Goal: Communication & Community: Answer question/provide support

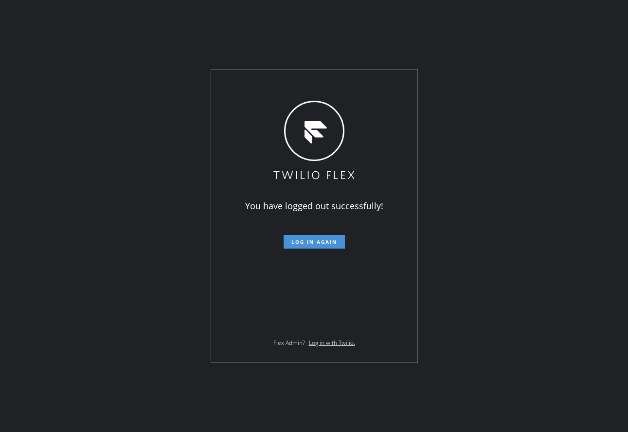
click at [337, 241] on button "Log in again" at bounding box center [314, 242] width 61 height 14
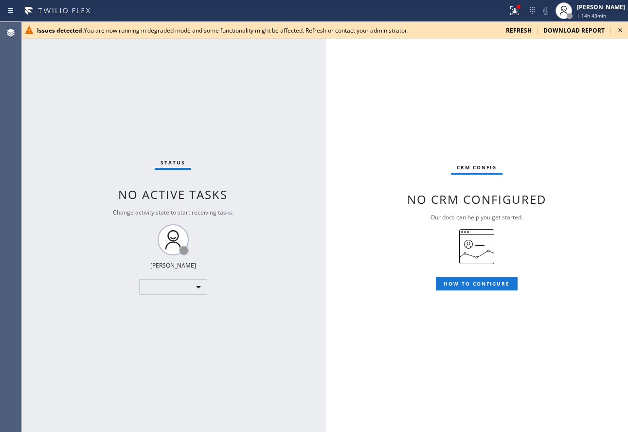
click at [521, 36] on div "Issues detected. You are now running in degraded mode and some functionality mi…" at bounding box center [324, 30] width 607 height 17
click at [526, 29] on span "refresh" at bounding box center [519, 30] width 26 height 8
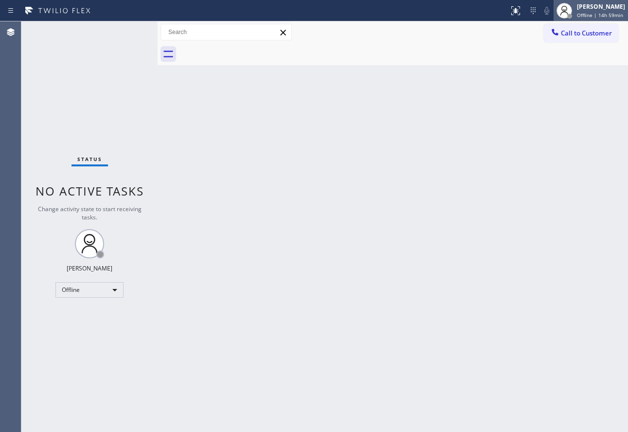
click at [572, 11] on div at bounding box center [565, 11] width 16 height 16
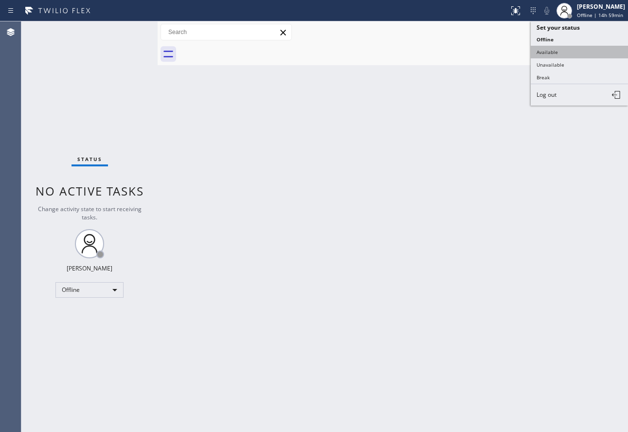
click at [557, 53] on button "Available" at bounding box center [579, 52] width 97 height 13
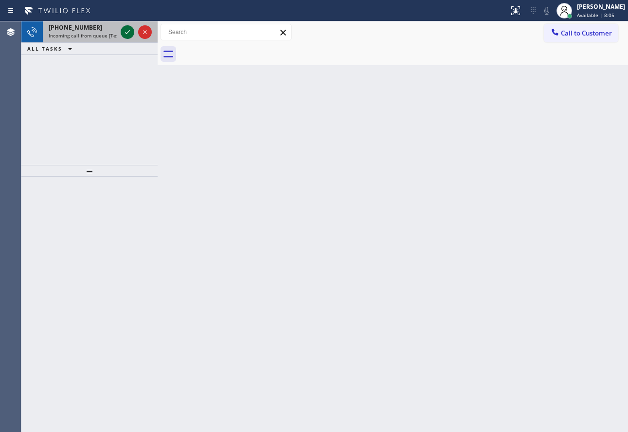
click at [128, 33] on icon at bounding box center [128, 32] width 12 height 12
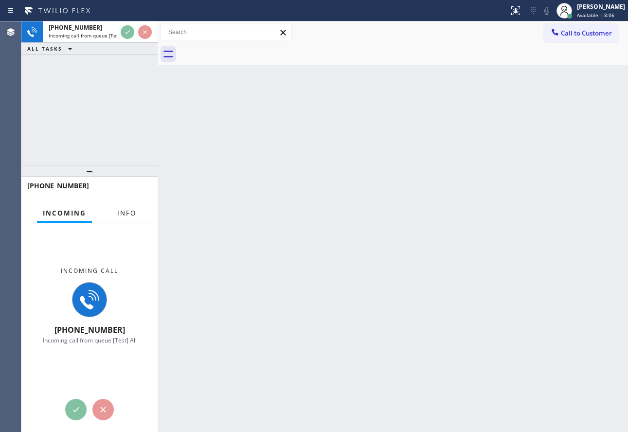
click at [120, 210] on span "Info" at bounding box center [126, 213] width 19 height 9
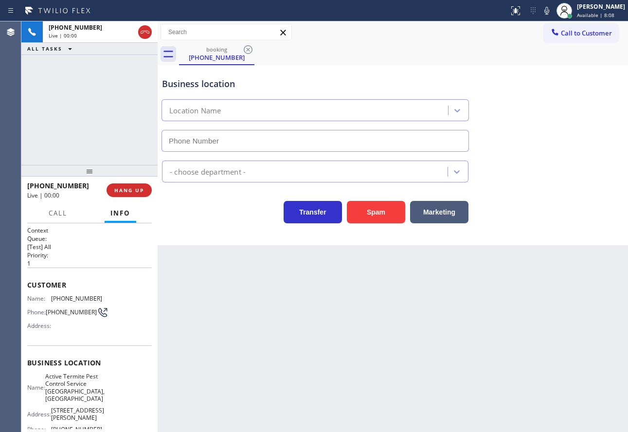
type input "[PHONE_NUMBER]"
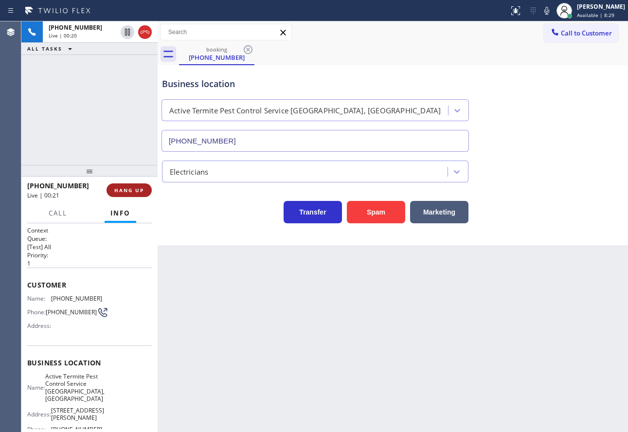
click at [131, 189] on span "HANG UP" at bounding box center [129, 190] width 30 height 7
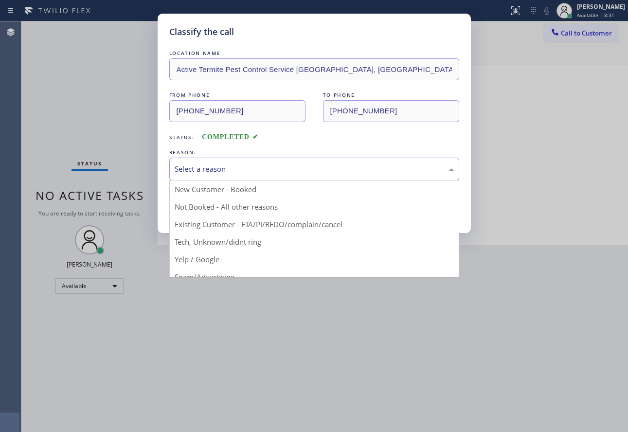
click at [209, 179] on div "Select a reason" at bounding box center [314, 169] width 290 height 23
drag, startPoint x: 220, startPoint y: 239, endPoint x: 212, endPoint y: 193, distance: 47.4
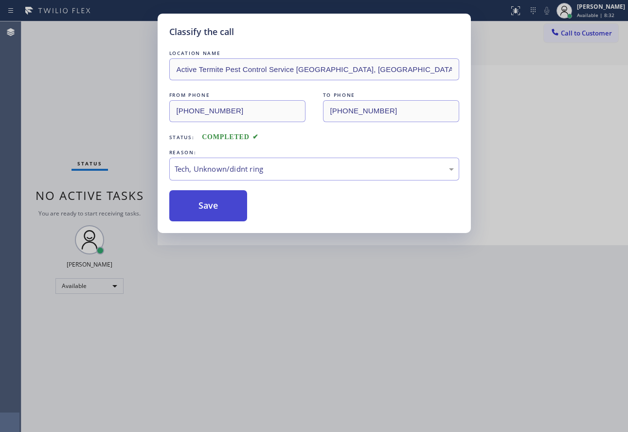
click at [212, 192] on button "Save" at bounding box center [208, 205] width 78 height 31
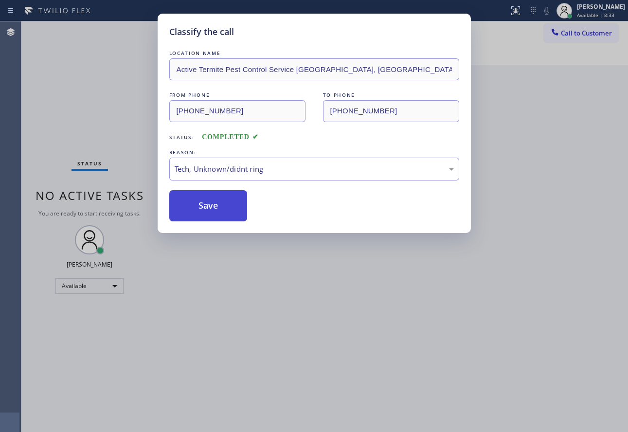
click at [210, 193] on button "Save" at bounding box center [208, 205] width 78 height 31
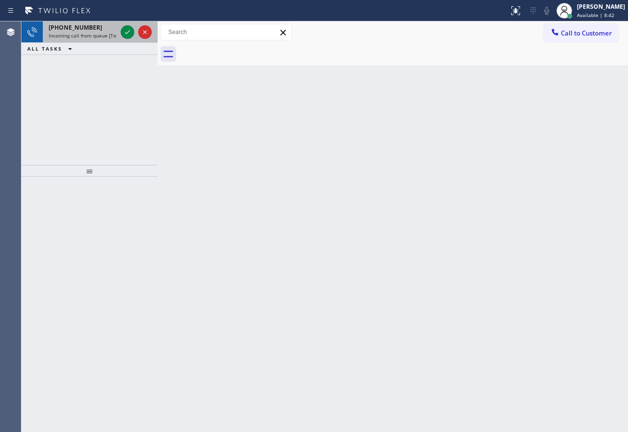
click at [116, 32] on div "[PHONE_NUMBER] Incoming call from queue [Test] All" at bounding box center [81, 31] width 76 height 21
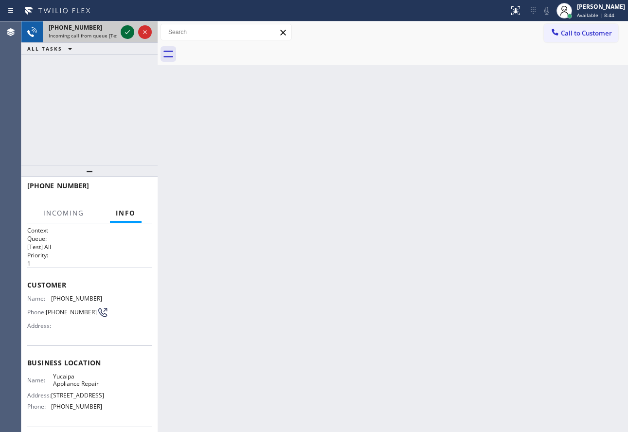
click at [127, 32] on icon at bounding box center [128, 32] width 12 height 12
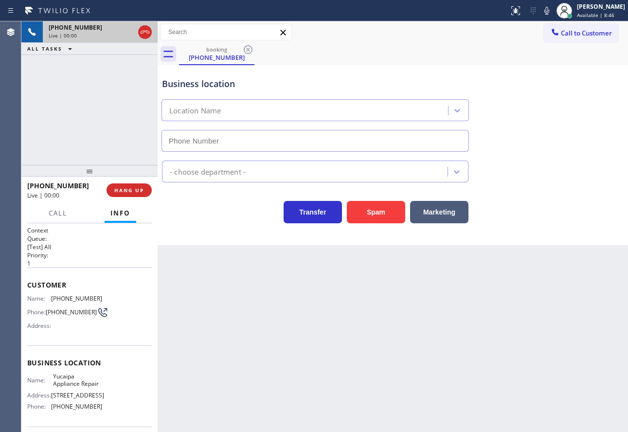
type input "[PHONE_NUMBER]"
click at [126, 191] on span "HANG UP" at bounding box center [129, 190] width 30 height 7
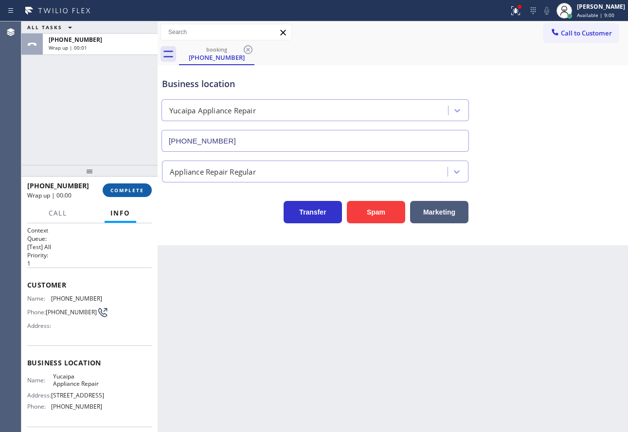
click at [145, 188] on button "COMPLETE" at bounding box center [127, 190] width 49 height 14
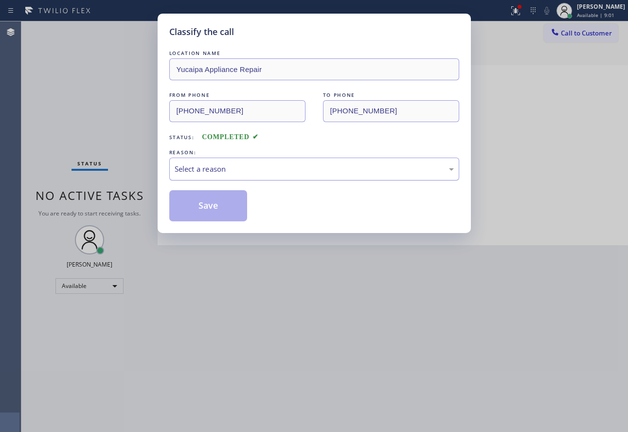
click at [273, 167] on div "Select a reason" at bounding box center [314, 169] width 279 height 11
click at [209, 214] on button "Save" at bounding box center [208, 205] width 78 height 31
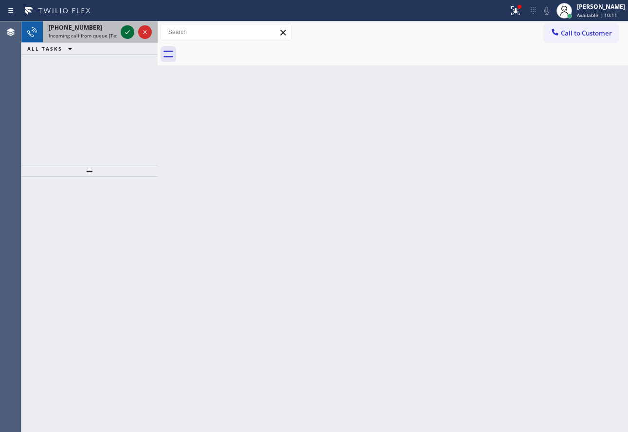
click at [128, 32] on icon at bounding box center [127, 32] width 5 height 4
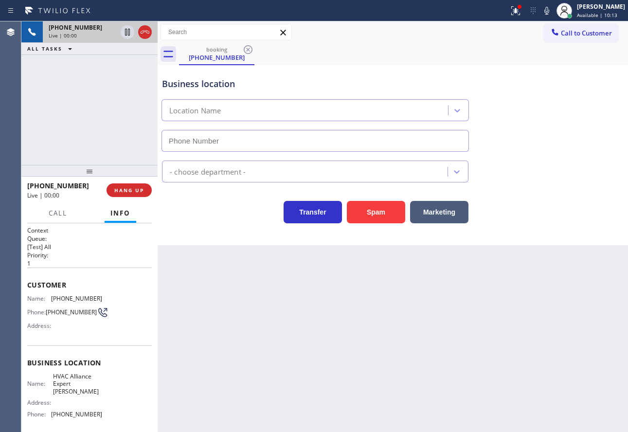
type input "[PHONE_NUMBER]"
click at [137, 188] on span "HANG UP" at bounding box center [129, 190] width 30 height 7
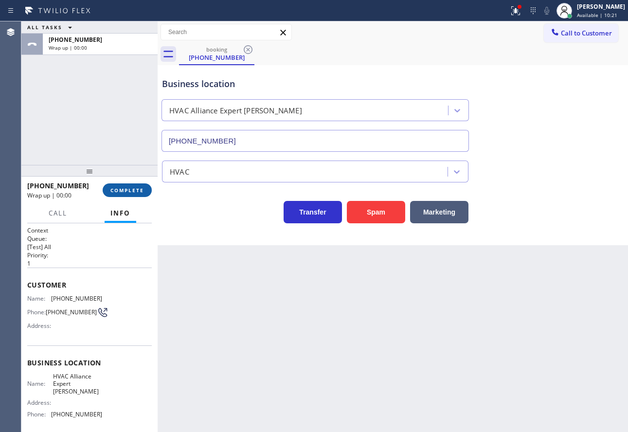
click at [137, 187] on span "COMPLETE" at bounding box center [127, 190] width 34 height 7
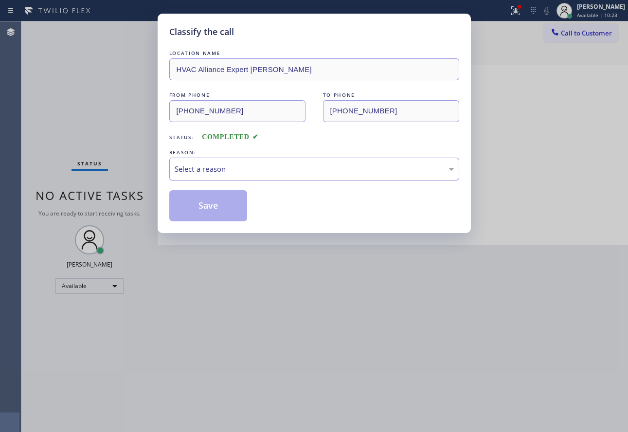
click at [263, 171] on div "Select a reason" at bounding box center [314, 169] width 279 height 11
click at [219, 215] on button "Save" at bounding box center [208, 205] width 78 height 31
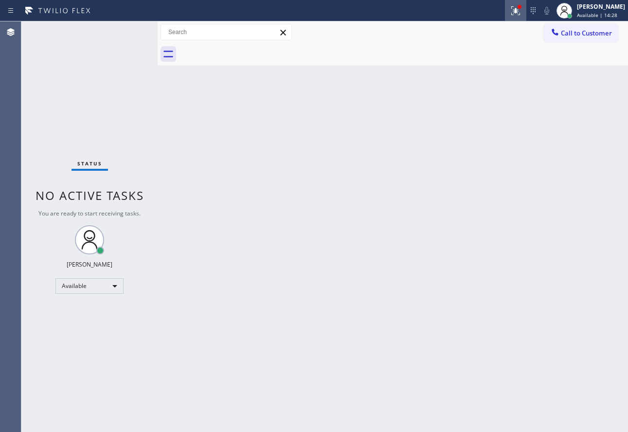
click at [517, 12] on icon at bounding box center [514, 9] width 6 height 7
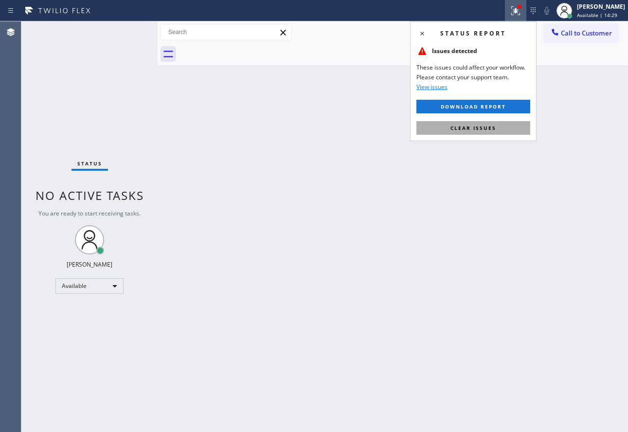
click at [476, 130] on span "Clear issues" at bounding box center [474, 128] width 46 height 7
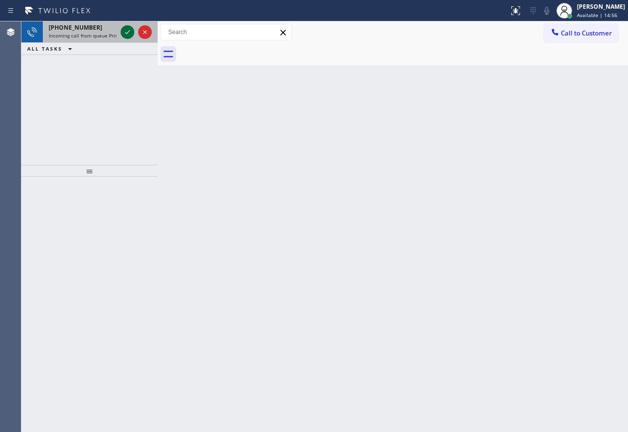
click at [131, 29] on icon at bounding box center [128, 32] width 12 height 12
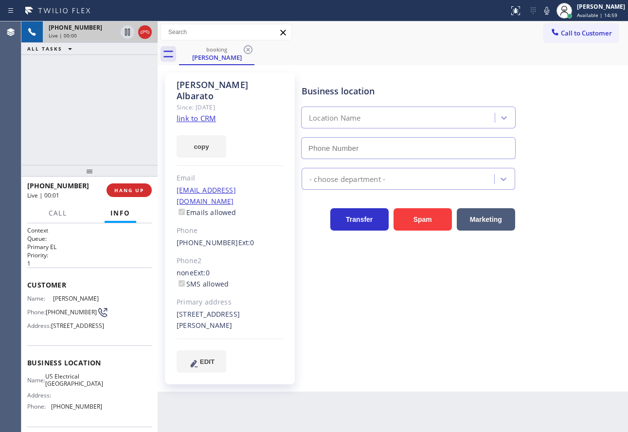
type input "[PHONE_NUMBER]"
click at [200, 113] on link "link to CRM" at bounding box center [196, 118] width 39 height 10
click at [380, 75] on div "Business location [GEOGRAPHIC_DATA] Electrical [GEOGRAPHIC_DATA] [PHONE_NUMBER]" at bounding box center [409, 117] width 218 height 84
click at [368, 90] on div "Business location" at bounding box center [409, 91] width 214 height 13
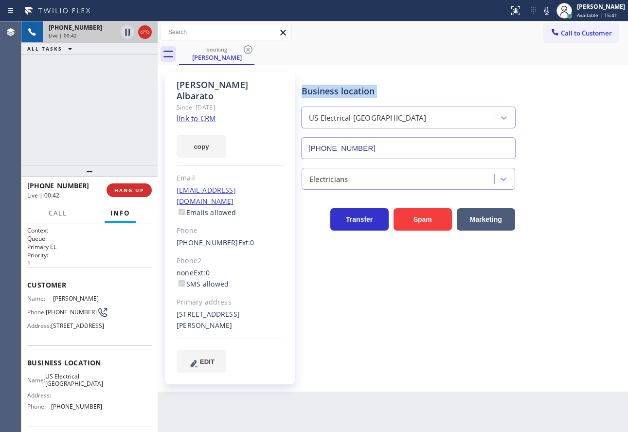
click at [368, 90] on div "Business location" at bounding box center [409, 91] width 214 height 13
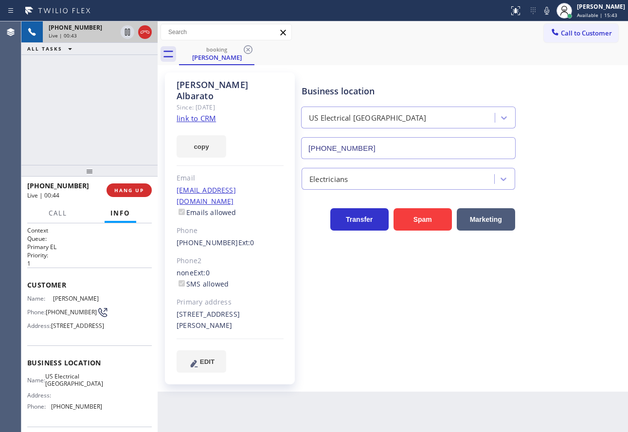
click at [368, 90] on div "Business location" at bounding box center [409, 91] width 214 height 13
click at [552, 9] on icon at bounding box center [547, 11] width 12 height 12
click at [483, 87] on div "Business location" at bounding box center [409, 91] width 214 height 13
click at [470, 88] on div "Business location" at bounding box center [409, 91] width 214 height 13
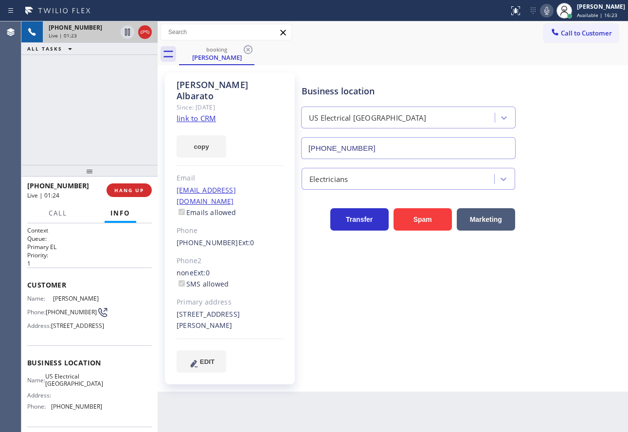
click at [308, 225] on div "Transfer Spam Marketing" at bounding box center [409, 216] width 218 height 27
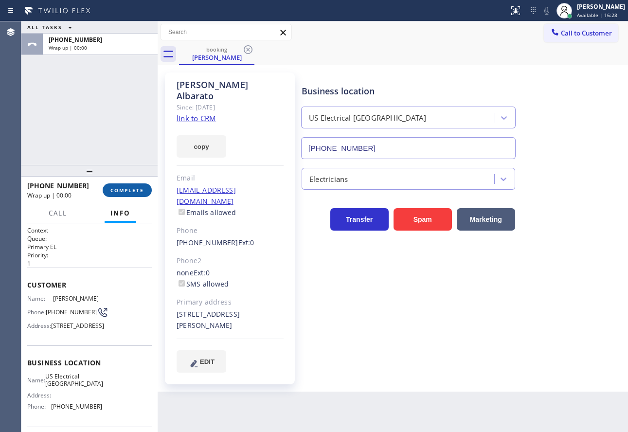
click at [133, 195] on button "COMPLETE" at bounding box center [127, 190] width 49 height 14
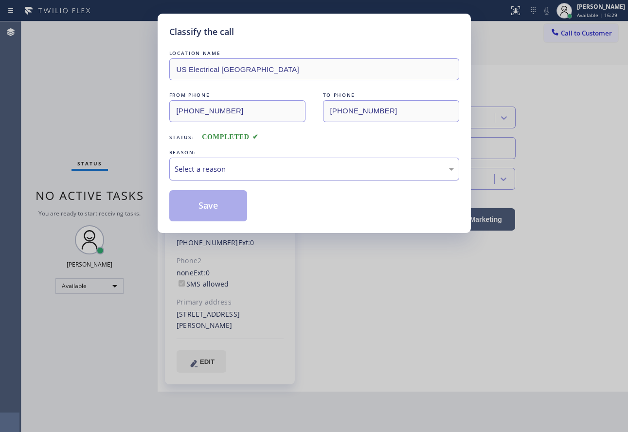
click at [201, 172] on div "Select a reason" at bounding box center [314, 169] width 279 height 11
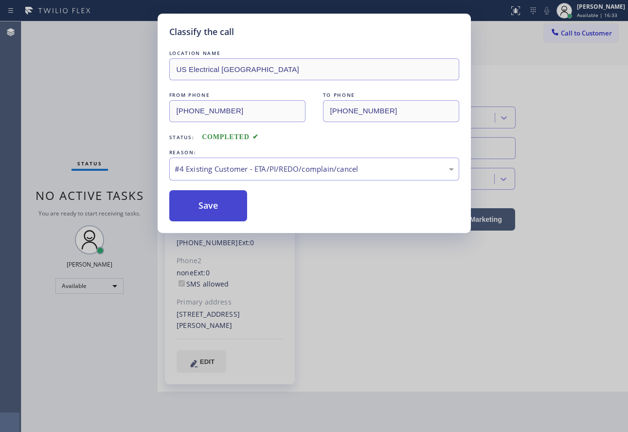
click at [214, 207] on button "Save" at bounding box center [208, 205] width 78 height 31
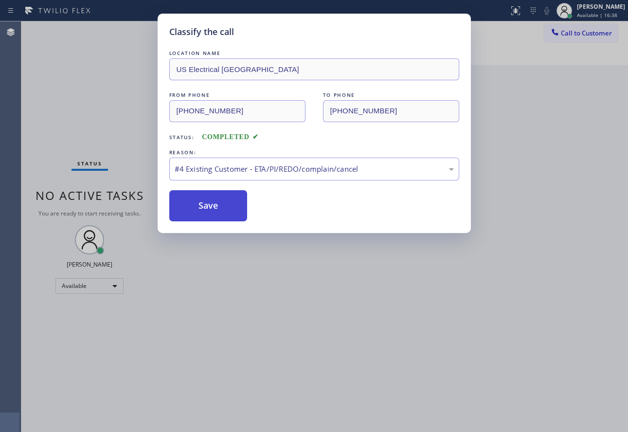
click at [214, 209] on button "Save" at bounding box center [208, 205] width 78 height 31
click at [226, 200] on button "Save" at bounding box center [208, 205] width 78 height 31
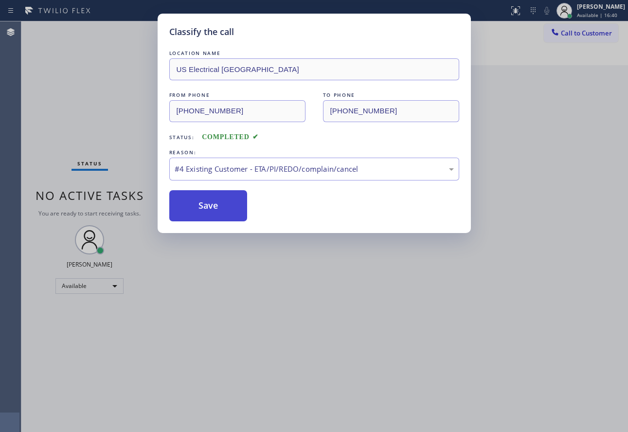
click at [226, 200] on button "Save" at bounding box center [208, 205] width 78 height 31
click at [209, 200] on button "Save" at bounding box center [208, 205] width 78 height 31
click at [210, 201] on button "Save" at bounding box center [208, 205] width 78 height 31
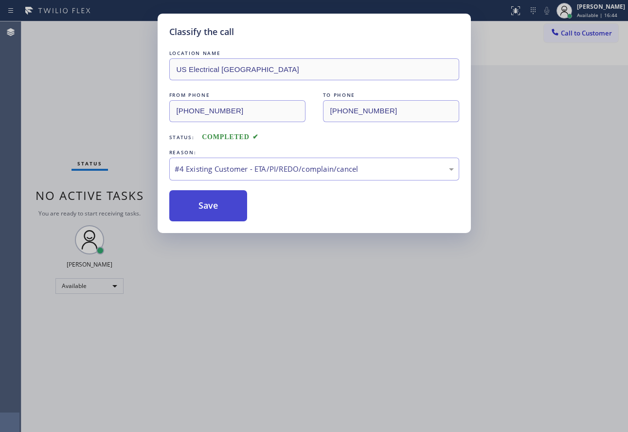
click at [210, 201] on button "Save" at bounding box center [208, 205] width 78 height 31
click at [211, 201] on button "Save" at bounding box center [208, 205] width 78 height 31
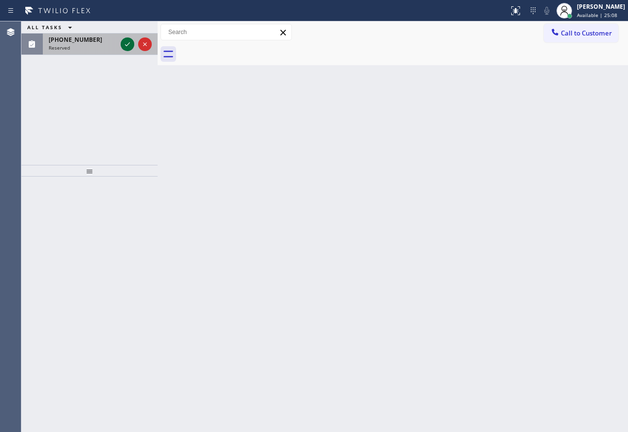
click at [133, 45] on div at bounding box center [128, 44] width 14 height 12
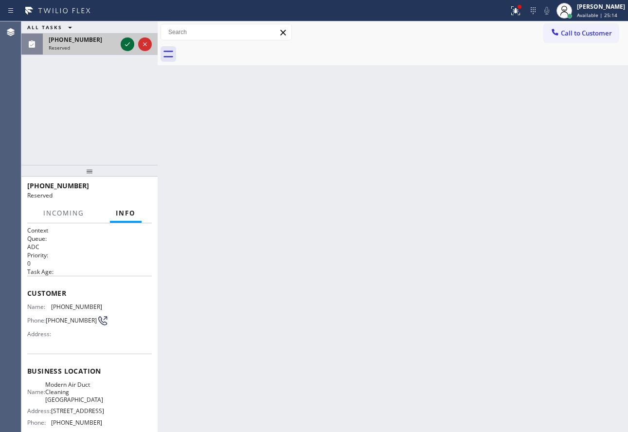
click at [124, 46] on icon at bounding box center [128, 44] width 12 height 12
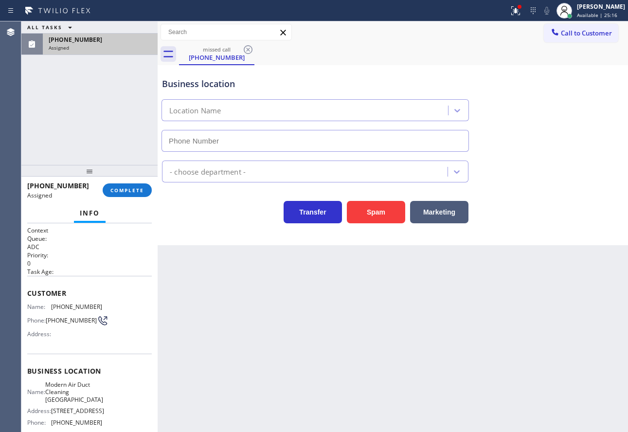
type input "[PHONE_NUMBER]"
click at [131, 186] on button "COMPLETE" at bounding box center [127, 190] width 49 height 14
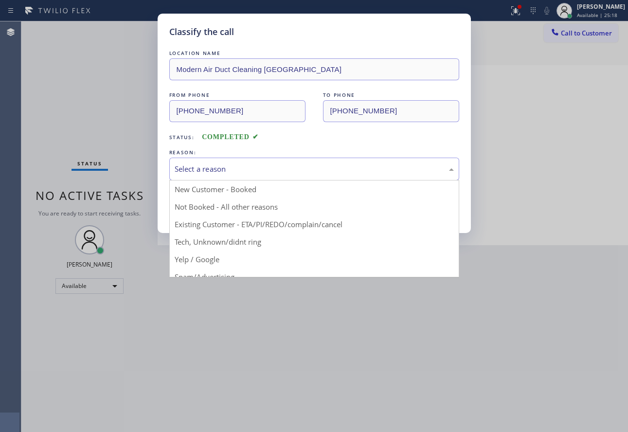
click at [248, 159] on div "Select a reason" at bounding box center [314, 169] width 290 height 23
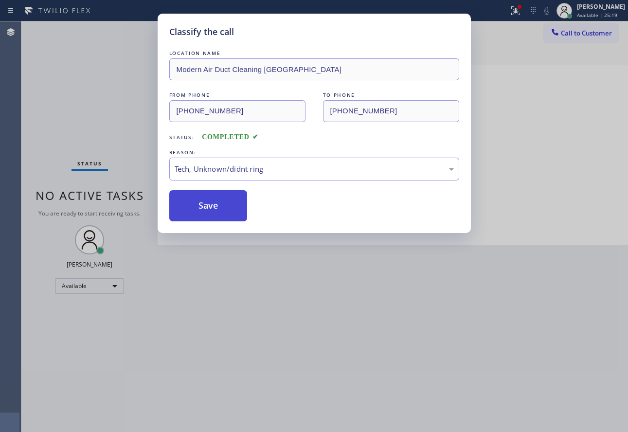
click at [229, 216] on button "Save" at bounding box center [208, 205] width 78 height 31
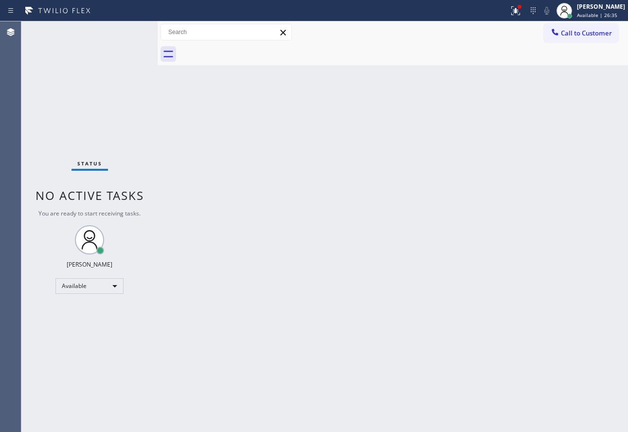
click at [389, 232] on div "Back to Dashboard Change Sender ID Customers Technicians Select a contact Outbo…" at bounding box center [393, 226] width 471 height 411
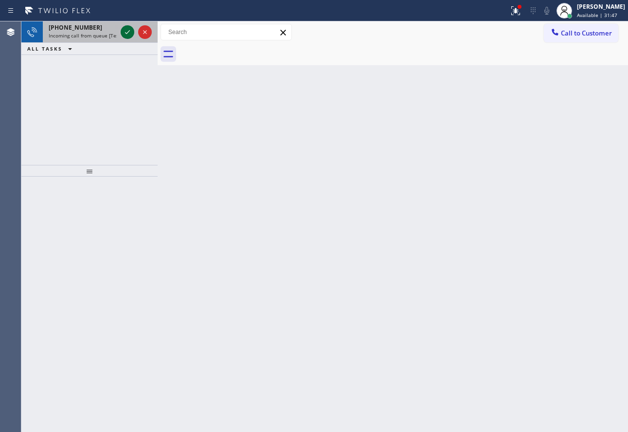
click at [127, 30] on icon at bounding box center [128, 32] width 12 height 12
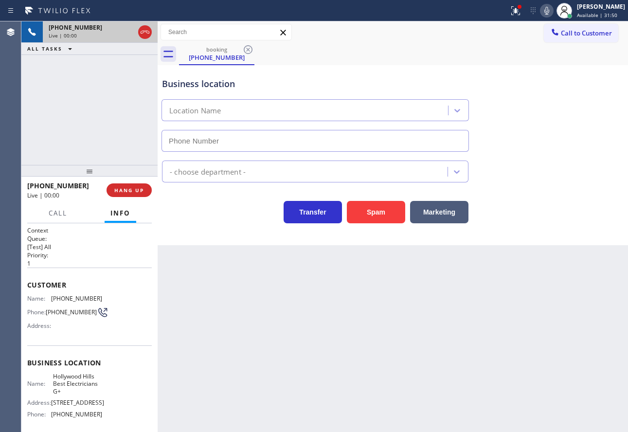
type input "[PHONE_NUMBER]"
click at [549, 10] on icon at bounding box center [547, 11] width 5 height 8
click at [553, 8] on icon at bounding box center [547, 11] width 12 height 12
click at [604, 164] on div "Electricians" at bounding box center [393, 170] width 466 height 26
click at [553, 15] on icon at bounding box center [547, 11] width 12 height 12
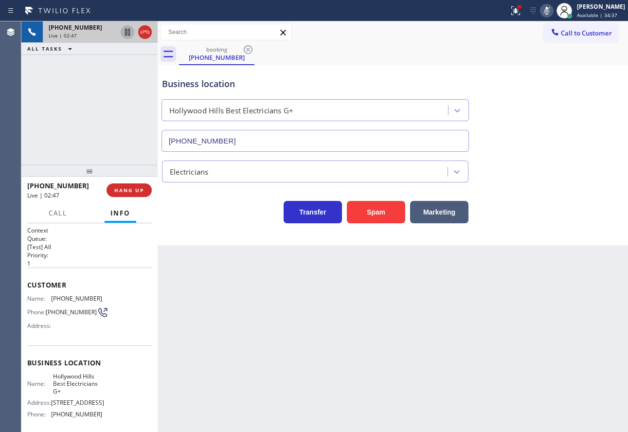
click at [126, 32] on icon at bounding box center [127, 32] width 5 height 7
click at [72, 297] on span "[PHONE_NUMBER]" at bounding box center [76, 298] width 51 height 7
copy span "[PHONE_NUMBER]"
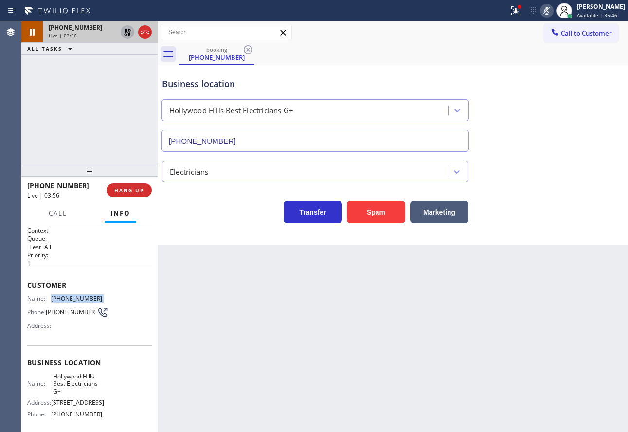
click at [550, 11] on rect at bounding box center [547, 9] width 7 height 7
click at [131, 33] on icon at bounding box center [128, 32] width 12 height 12
click at [73, 418] on span "[PHONE_NUMBER]" at bounding box center [76, 414] width 51 height 7
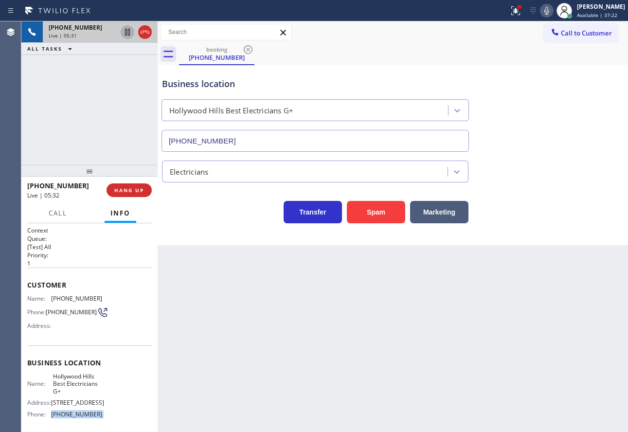
copy span "[PHONE_NUMBER]"
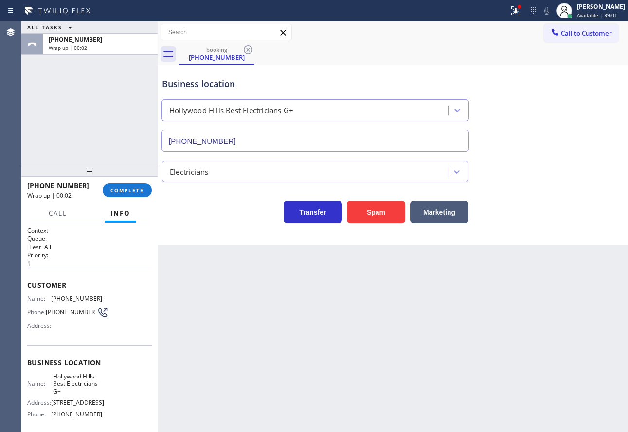
click at [67, 387] on span "Hollywood Hills Best Electricians G+" at bounding box center [77, 384] width 49 height 22
copy span "Hollywood Hills Best Electricians G+"
click at [124, 185] on button "COMPLETE" at bounding box center [127, 190] width 49 height 14
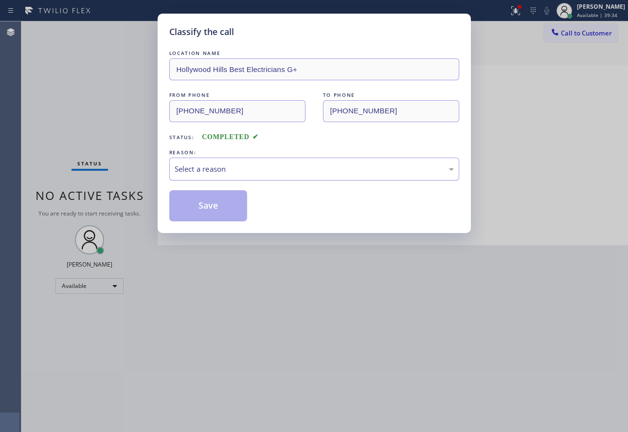
click at [213, 173] on div "Select a reason" at bounding box center [314, 169] width 279 height 11
click at [200, 205] on button "Save" at bounding box center [208, 205] width 78 height 31
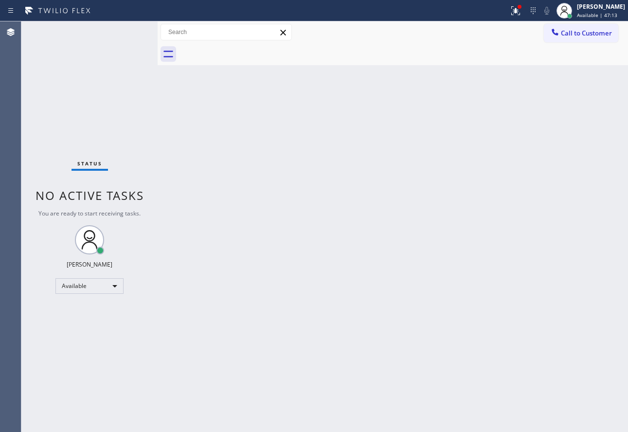
click at [463, 211] on div "Back to Dashboard Change Sender ID Customers Technicians Select a contact Outbo…" at bounding box center [393, 226] width 471 height 411
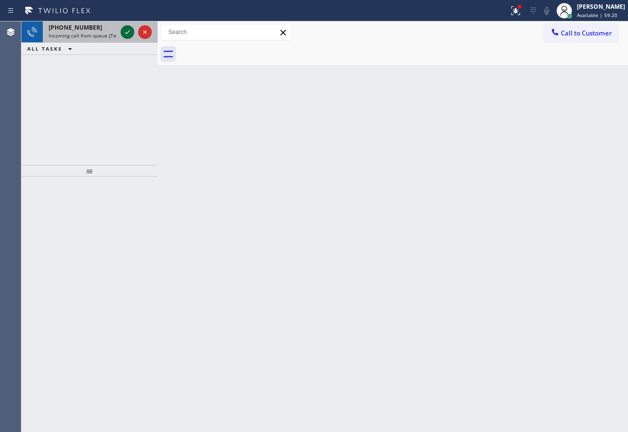
click at [127, 33] on icon at bounding box center [127, 32] width 5 height 4
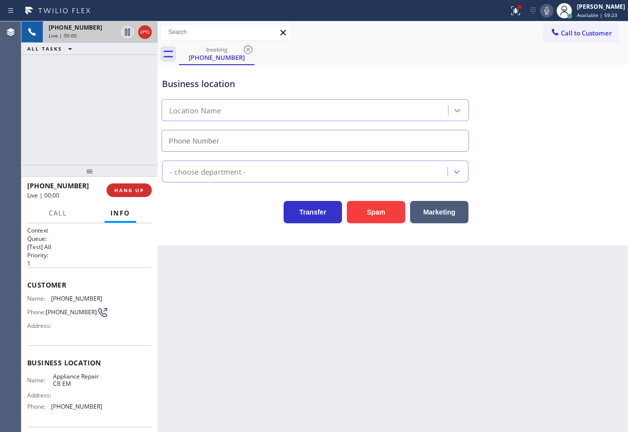
type input "[PHONE_NUMBER]"
click at [397, 71] on div "Business location Appliance Repair CB EM [PHONE_NUMBER]" at bounding box center [315, 110] width 310 height 84
click at [393, 74] on div "Business location Appliance Repair CB EM [PHONE_NUMBER]" at bounding box center [315, 110] width 310 height 84
click at [81, 296] on span "[PHONE_NUMBER]" at bounding box center [76, 298] width 51 height 7
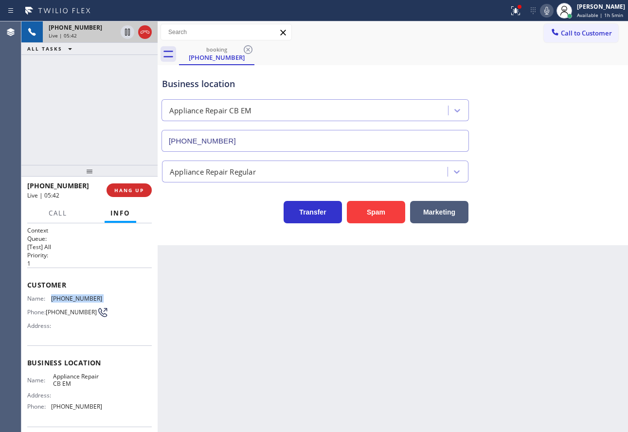
click at [81, 296] on span "[PHONE_NUMBER]" at bounding box center [76, 298] width 51 height 7
copy span "[PHONE_NUMBER]"
click at [73, 410] on span "[PHONE_NUMBER]" at bounding box center [76, 406] width 51 height 7
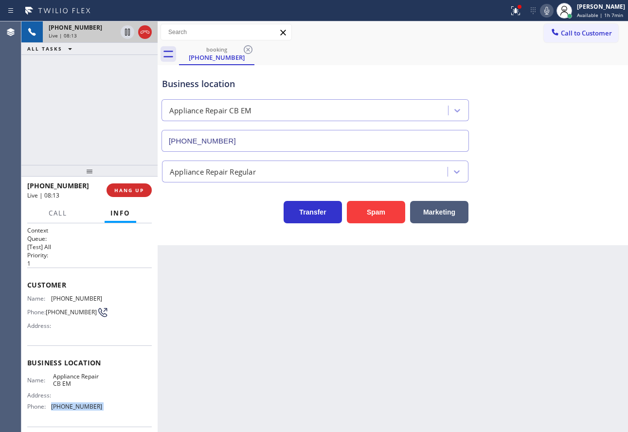
copy span "[PHONE_NUMBER]"
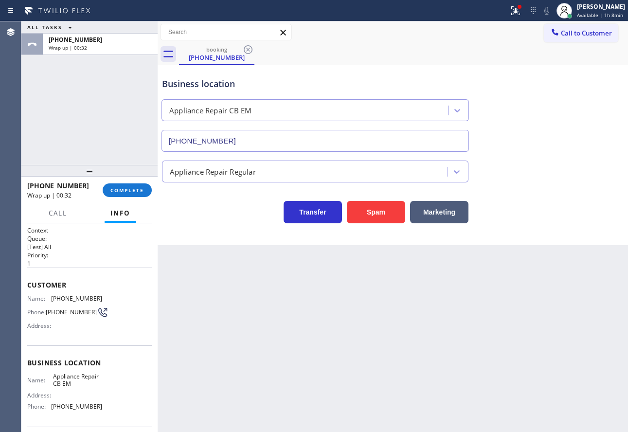
click at [66, 378] on span "Appliance Repair CB EM" at bounding box center [77, 380] width 49 height 15
copy span "Appliance"
click at [66, 378] on span "Appliance Repair CB EM" at bounding box center [77, 380] width 49 height 15
copy span "Appliance Repair CB EM"
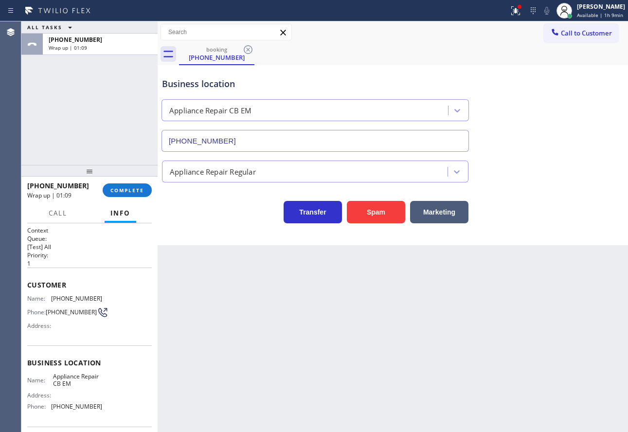
click at [119, 199] on div "[PHONE_NUMBER] Wrap up | 01:09 COMPLETE" at bounding box center [89, 190] width 125 height 25
click at [122, 192] on span "COMPLETE" at bounding box center [127, 190] width 34 height 7
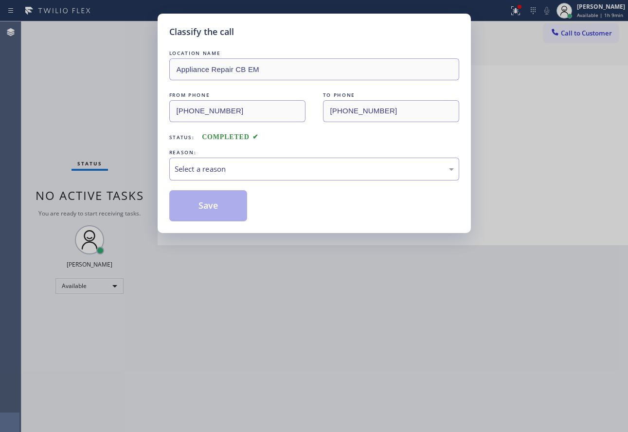
click at [228, 153] on div "REASON:" at bounding box center [314, 152] width 290 height 10
click at [228, 160] on div "Select a reason" at bounding box center [314, 169] width 290 height 23
click at [208, 206] on button "Save" at bounding box center [208, 205] width 78 height 31
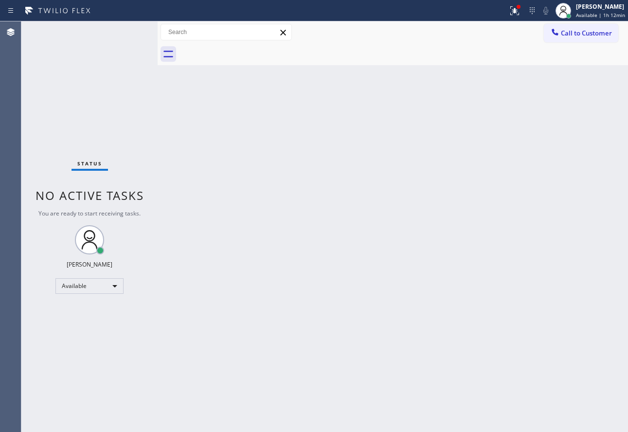
click at [232, 189] on div "Back to Dashboard Change Sender ID Customers Technicians Select a contact Outbo…" at bounding box center [393, 226] width 471 height 411
click at [556, 34] on icon at bounding box center [555, 32] width 6 height 6
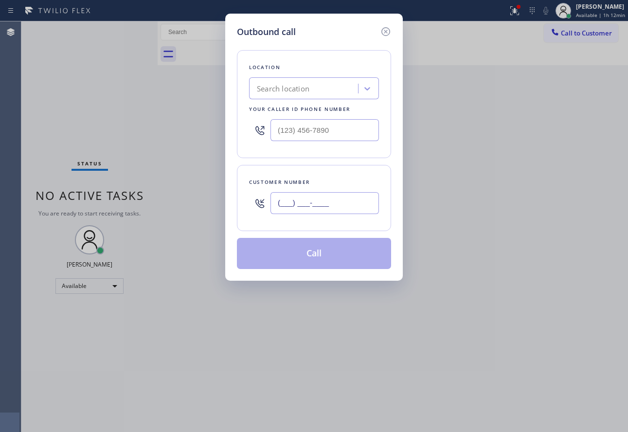
click at [307, 212] on input "(___) ___-____" at bounding box center [325, 203] width 109 height 22
paste input "510) 468-2306"
type input "[PHONE_NUMBER]"
click at [288, 130] on input "(___) ___-____" at bounding box center [325, 130] width 109 height 22
paste input "855) 920-0838"
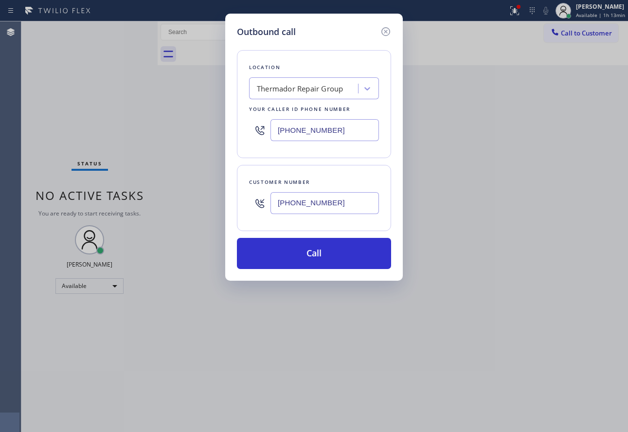
type input "[PHONE_NUMBER]"
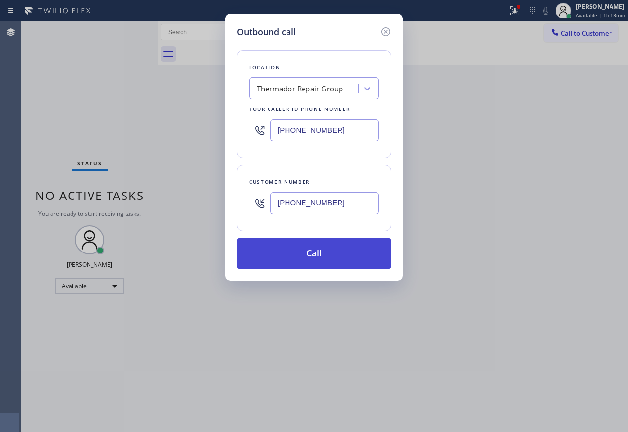
click at [292, 247] on button "Call" at bounding box center [314, 253] width 154 height 31
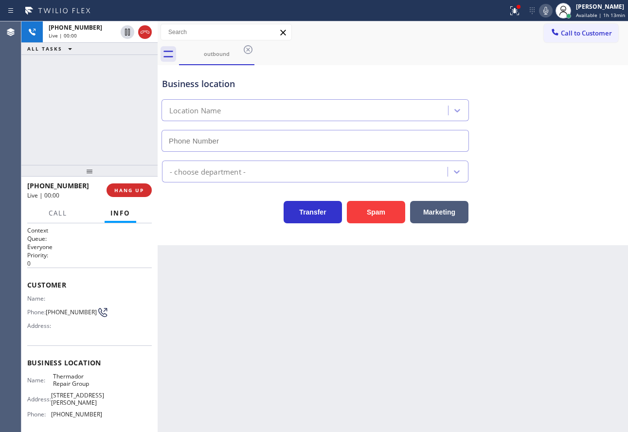
type input "[PHONE_NUMBER]"
click at [115, 192] on span "HANG UP" at bounding box center [129, 190] width 30 height 7
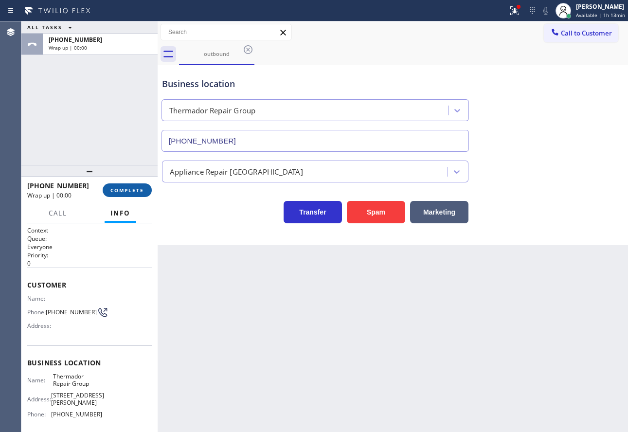
click at [130, 196] on button "COMPLETE" at bounding box center [127, 190] width 49 height 14
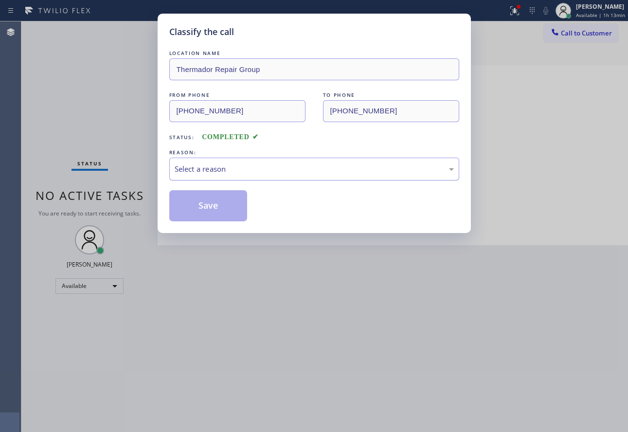
click at [303, 161] on div "Select a reason" at bounding box center [314, 169] width 290 height 23
click at [211, 208] on button "Save" at bounding box center [208, 205] width 78 height 31
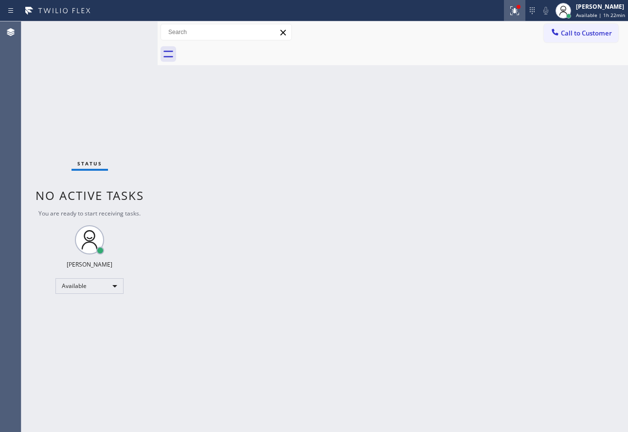
click at [516, 13] on icon at bounding box center [513, 9] width 6 height 7
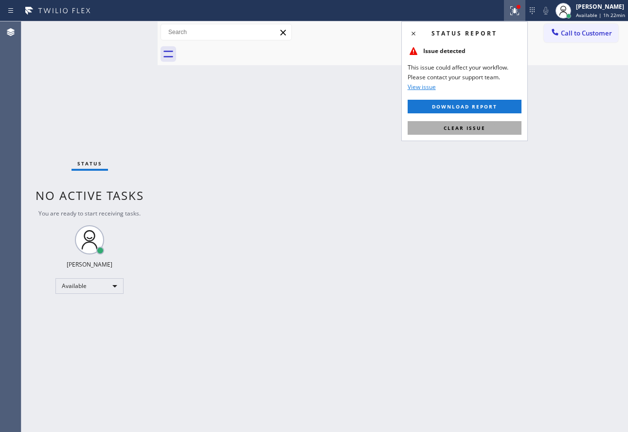
click at [465, 126] on span "Clear issue" at bounding box center [465, 128] width 42 height 7
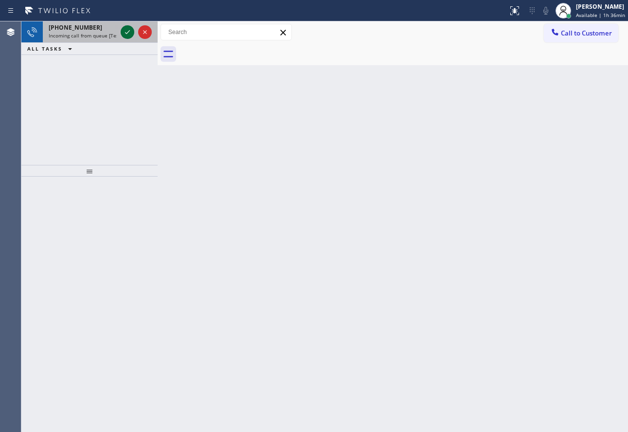
click at [131, 33] on icon at bounding box center [128, 32] width 12 height 12
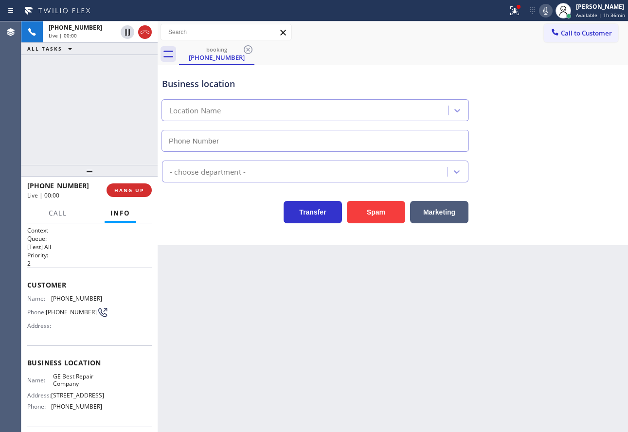
type input "[PHONE_NUMBER]"
click at [366, 213] on button "Spam" at bounding box center [376, 212] width 58 height 22
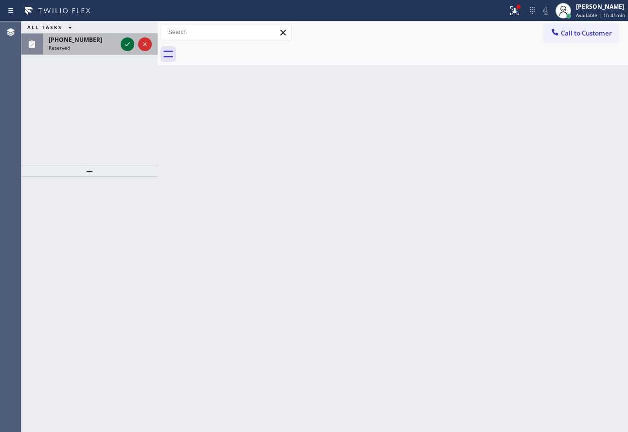
click at [130, 45] on icon at bounding box center [128, 44] width 12 height 12
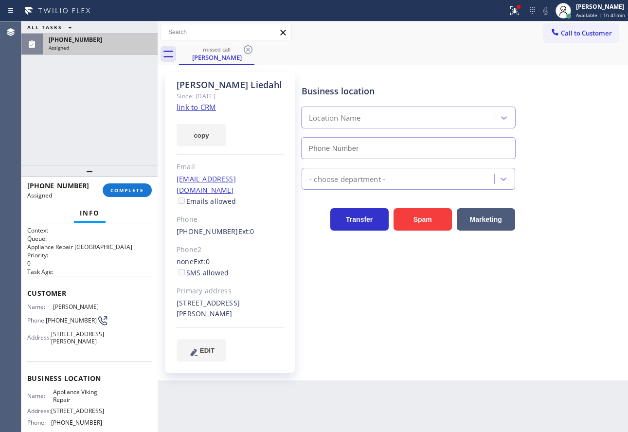
type input "[PHONE_NUMBER]"
click at [148, 188] on button "COMPLETE" at bounding box center [127, 190] width 49 height 14
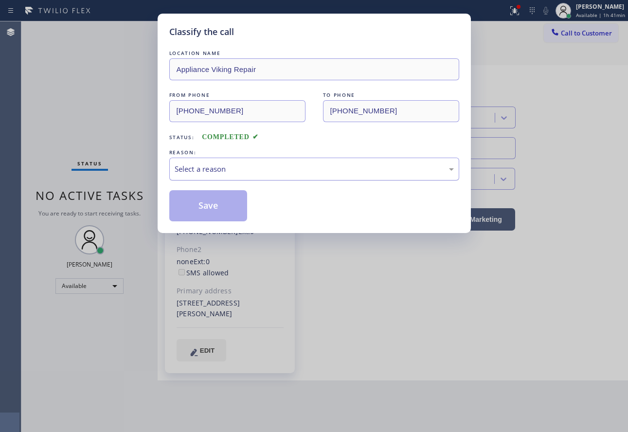
click at [211, 174] on div "Select a reason" at bounding box center [314, 169] width 279 height 11
click at [230, 205] on button "Save" at bounding box center [208, 205] width 78 height 31
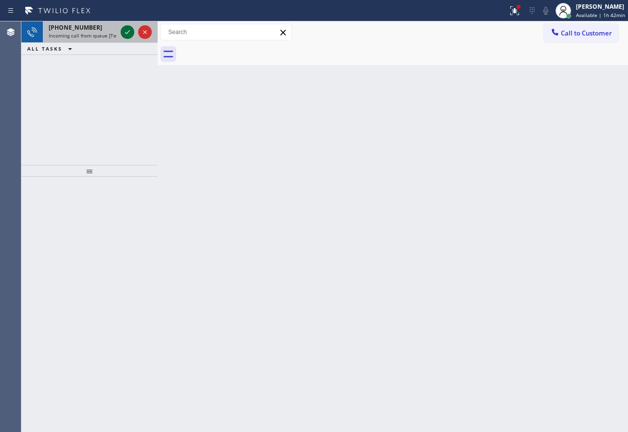
click at [123, 34] on icon at bounding box center [128, 32] width 12 height 12
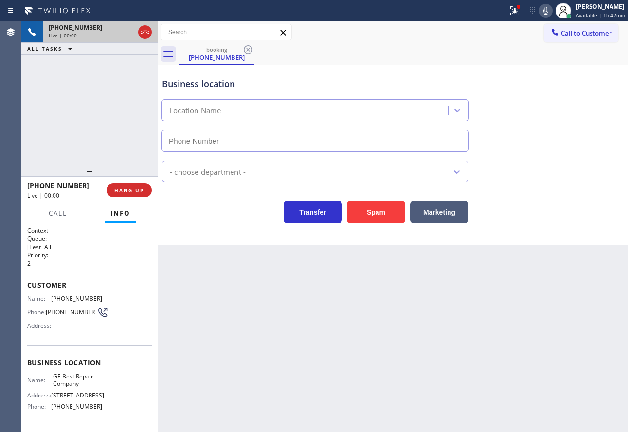
type input "[PHONE_NUMBER]"
click at [372, 220] on button "Spam" at bounding box center [376, 212] width 58 height 22
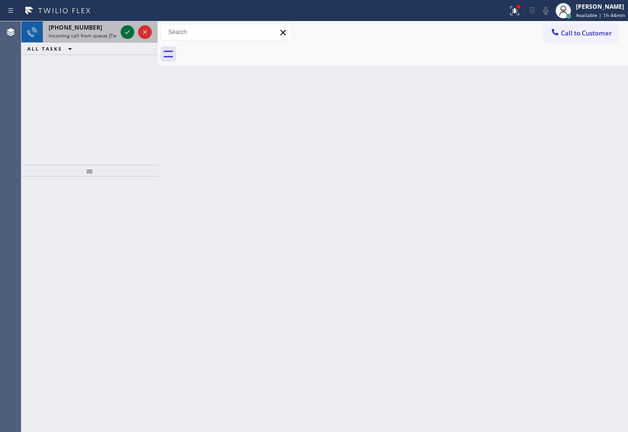
click at [125, 30] on icon at bounding box center [128, 32] width 12 height 12
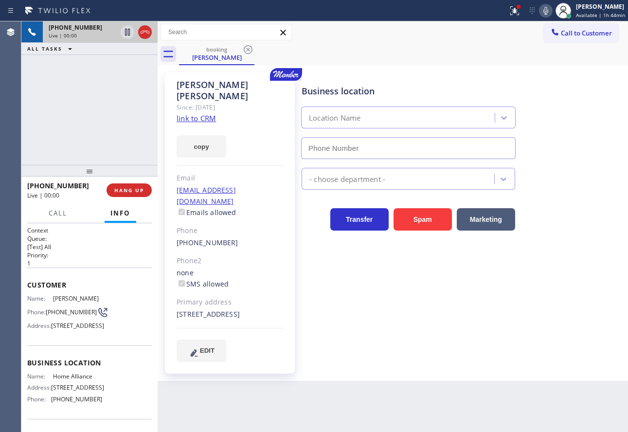
type input "[PHONE_NUMBER]"
click at [201, 113] on link "link to CRM" at bounding box center [196, 118] width 39 height 10
click at [549, 12] on icon at bounding box center [546, 11] width 12 height 12
click at [126, 30] on icon at bounding box center [127, 32] width 5 height 7
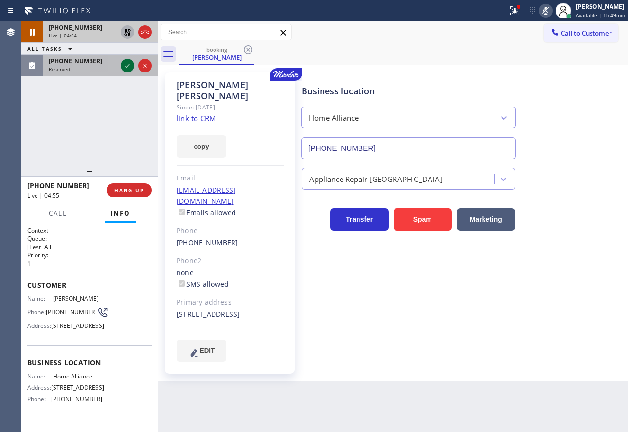
click at [127, 65] on icon at bounding box center [128, 66] width 12 height 12
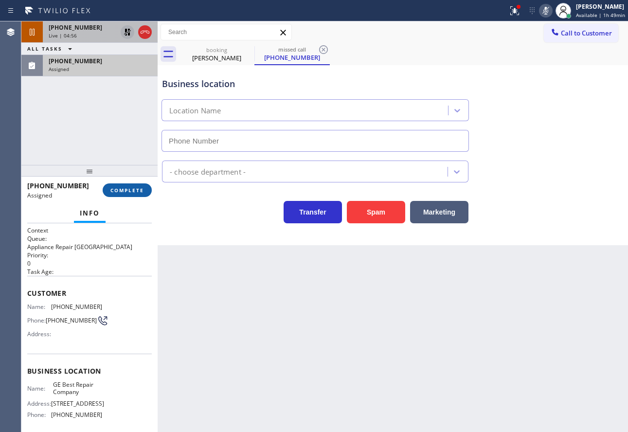
type input "[PHONE_NUMBER]"
click at [134, 195] on button "COMPLETE" at bounding box center [127, 190] width 49 height 14
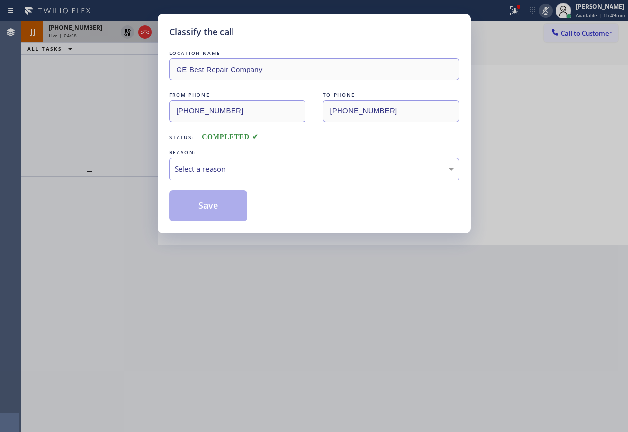
click at [257, 154] on div "REASON:" at bounding box center [314, 152] width 290 height 10
click at [251, 182] on div "LOCATION NAME GE Best Repair Company FROM PHONE [PHONE_NUMBER] TO PHONE [PHONE_…" at bounding box center [314, 134] width 290 height 173
click at [250, 173] on div "Select a reason" at bounding box center [314, 169] width 279 height 11
click at [207, 215] on button "Save" at bounding box center [208, 205] width 78 height 31
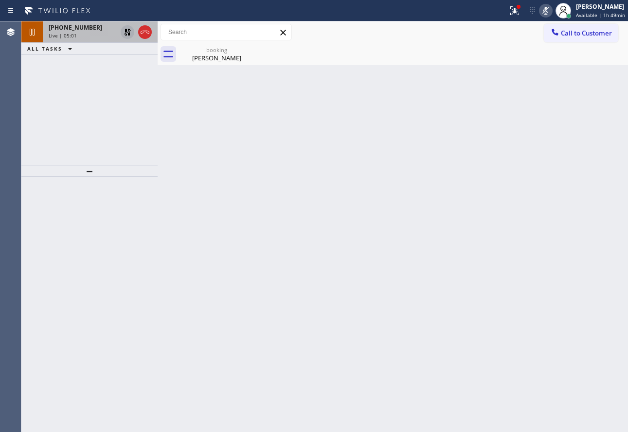
click at [127, 35] on icon at bounding box center [128, 32] width 12 height 12
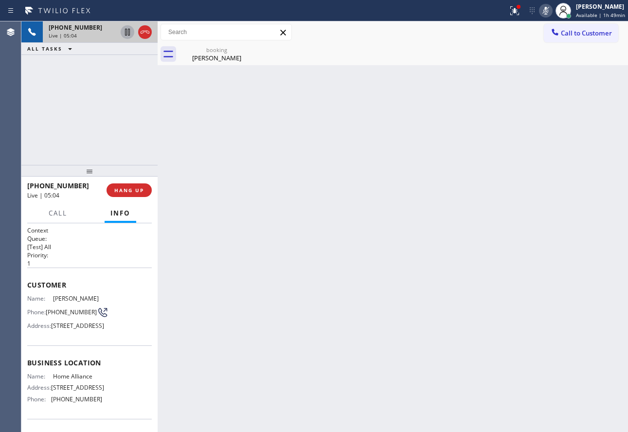
click at [550, 12] on icon at bounding box center [546, 11] width 12 height 12
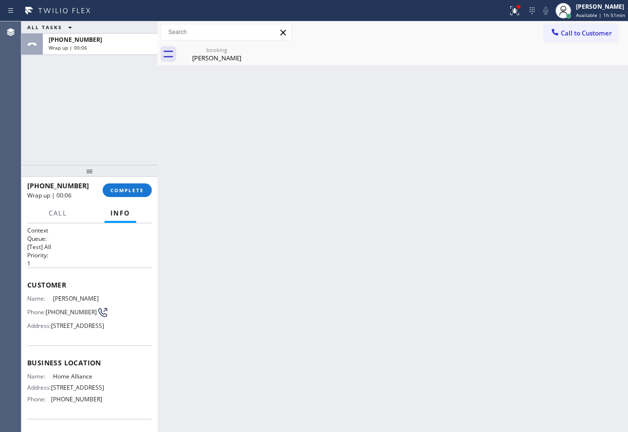
click at [73, 403] on span "[PHONE_NUMBER]" at bounding box center [76, 399] width 51 height 7
copy span "[PHONE_NUMBER]"
click at [66, 387] on div "Business location Name: Home Alliance Address: [STREET_ADDRESS] Phone: [PHONE_N…" at bounding box center [89, 381] width 125 height 73
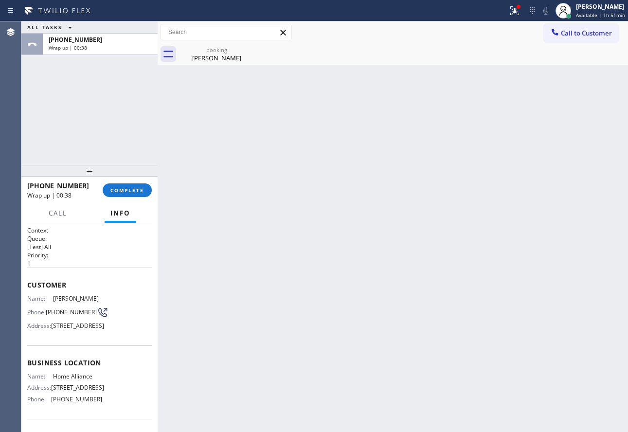
click at [61, 380] on span "Home Alliance" at bounding box center [77, 376] width 49 height 7
copy span "Home Alliance"
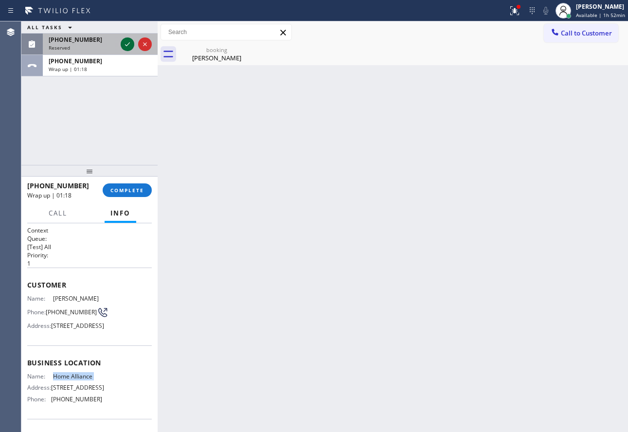
click at [126, 41] on icon at bounding box center [128, 44] width 12 height 12
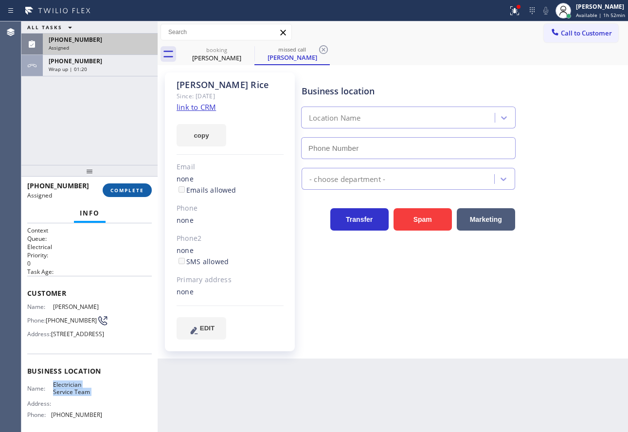
click at [128, 195] on button "COMPLETE" at bounding box center [127, 190] width 49 height 14
type input "[PHONE_NUMBER]"
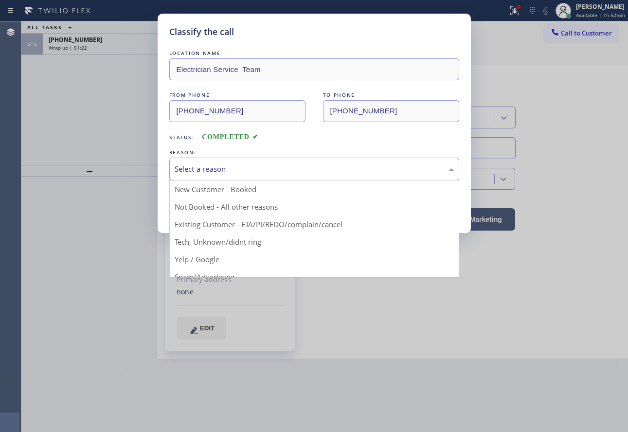
click at [294, 175] on div "Select a reason" at bounding box center [314, 169] width 290 height 23
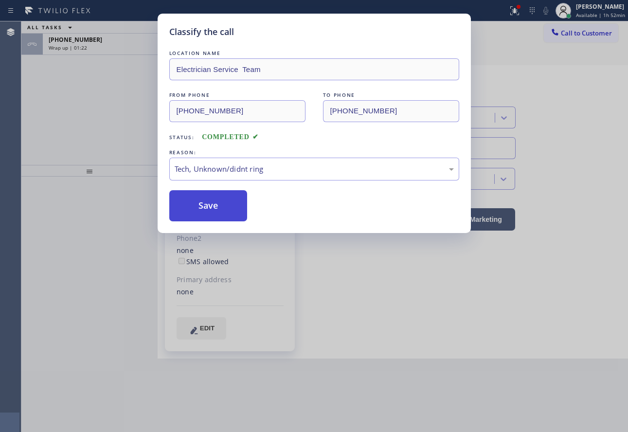
click at [210, 199] on button "Save" at bounding box center [208, 205] width 78 height 31
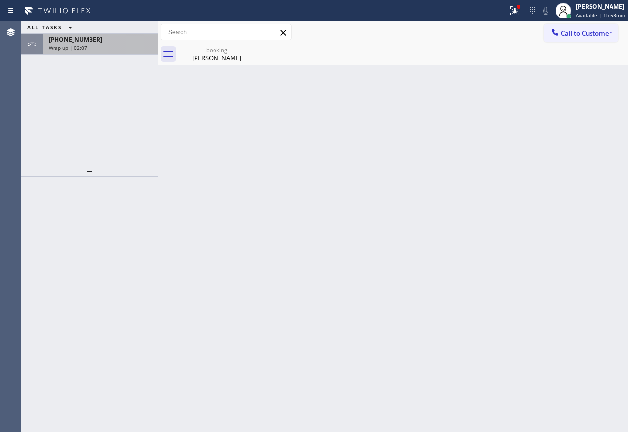
click at [94, 50] on div "Wrap up | 02:07" at bounding box center [100, 47] width 103 height 7
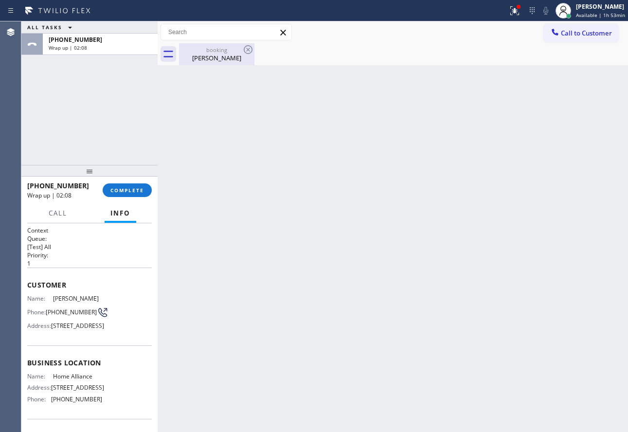
click at [200, 53] on div "booking" at bounding box center [216, 49] width 73 height 7
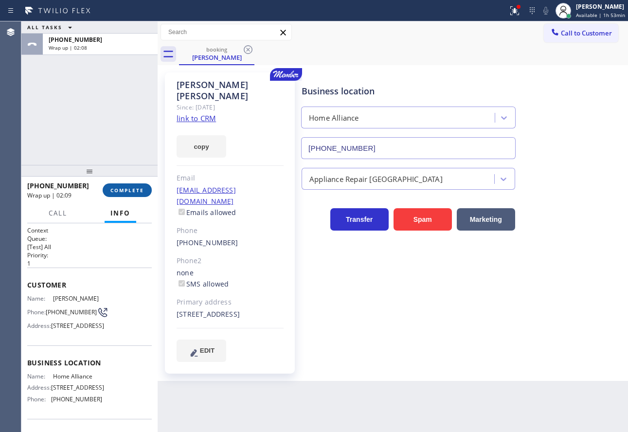
click at [131, 193] on span "COMPLETE" at bounding box center [127, 190] width 34 height 7
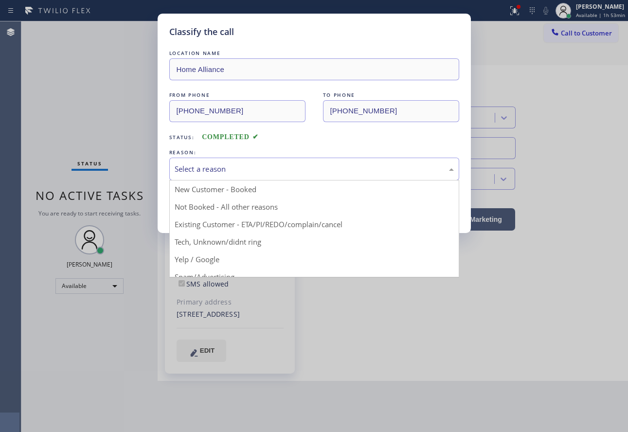
click at [241, 161] on div "Select a reason" at bounding box center [314, 169] width 290 height 23
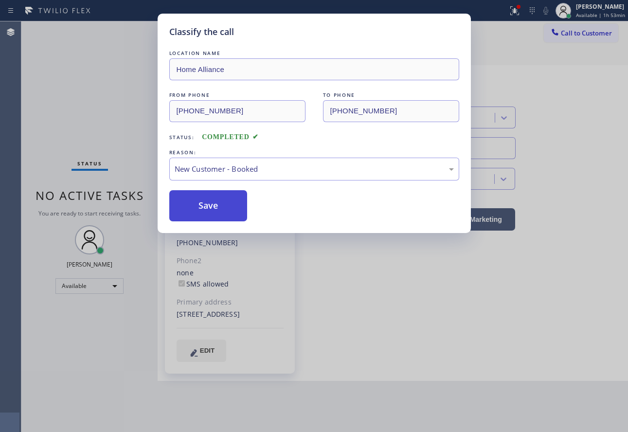
click at [208, 207] on button "Save" at bounding box center [208, 205] width 78 height 31
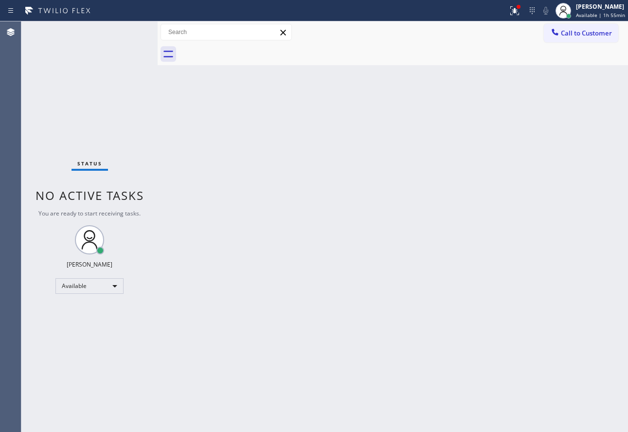
click at [183, 181] on div "Back to Dashboard Change Sender ID Customers Technicians Select a contact Outbo…" at bounding box center [393, 226] width 471 height 411
click at [605, 30] on span "Call to Customer" at bounding box center [586, 33] width 51 height 9
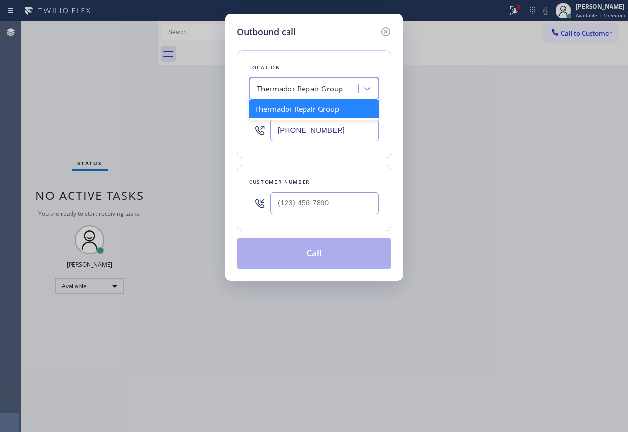
click at [339, 90] on div "Thermador Repair Group" at bounding box center [300, 88] width 86 height 11
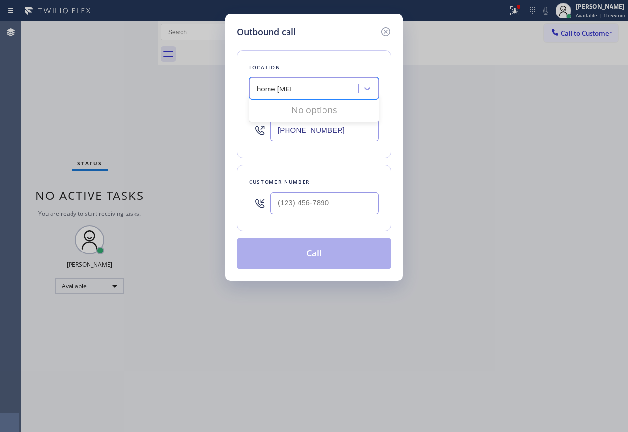
type input "home allia"
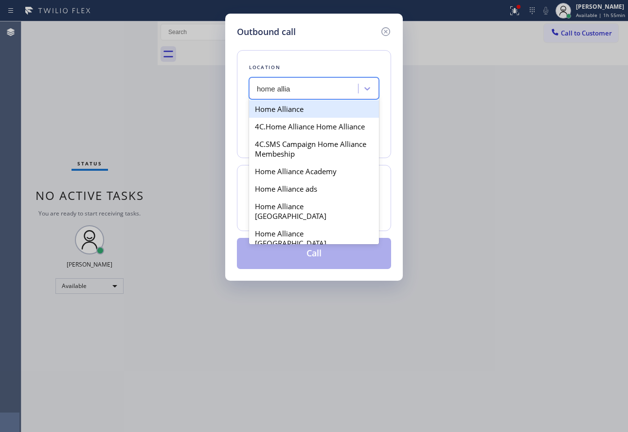
click at [337, 109] on div "Home Alliance" at bounding box center [314, 109] width 130 height 18
type input "[PHONE_NUMBER]"
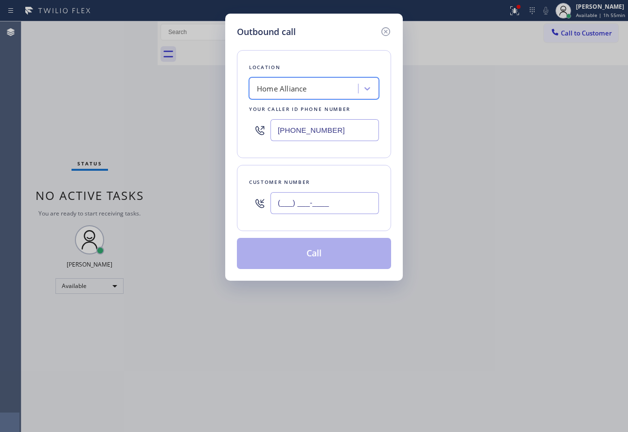
click at [300, 205] on input "(___) ___-____" at bounding box center [325, 203] width 109 height 22
paste input "602) 628-1617"
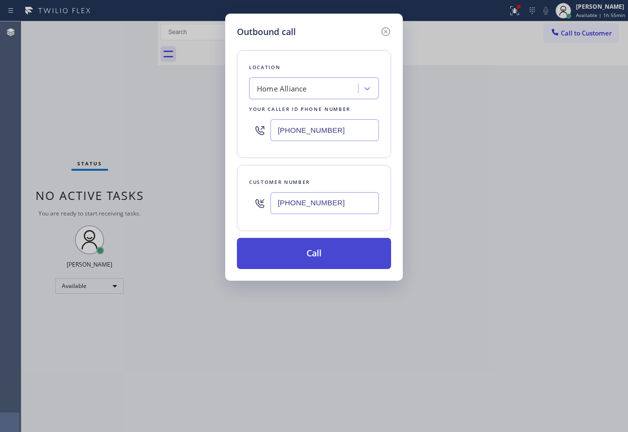
type input "[PHONE_NUMBER]"
click at [319, 251] on button "Call" at bounding box center [314, 253] width 154 height 31
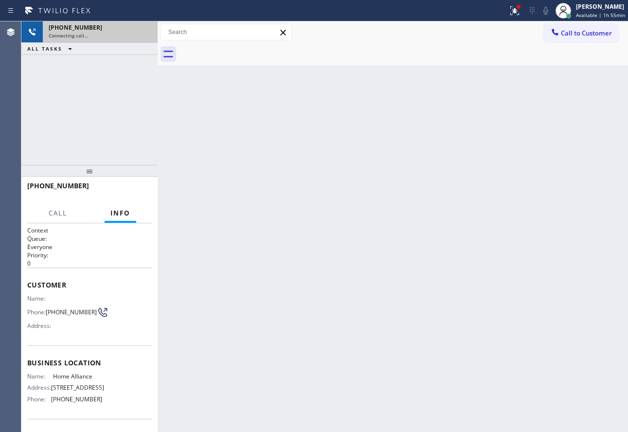
click at [142, 33] on div "Connecting call…" at bounding box center [100, 35] width 103 height 7
click at [142, 33] on icon at bounding box center [145, 32] width 12 height 12
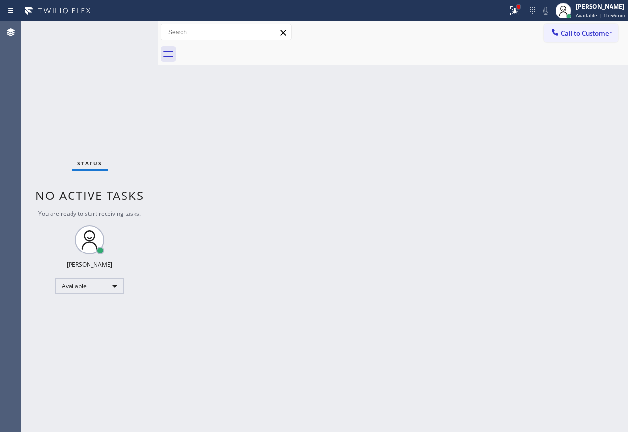
click at [519, 8] on div at bounding box center [519, 7] width 4 height 4
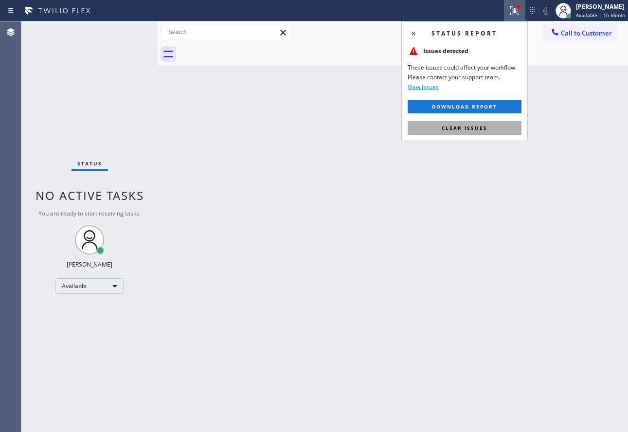
click at [455, 127] on span "Clear issues" at bounding box center [465, 128] width 46 height 7
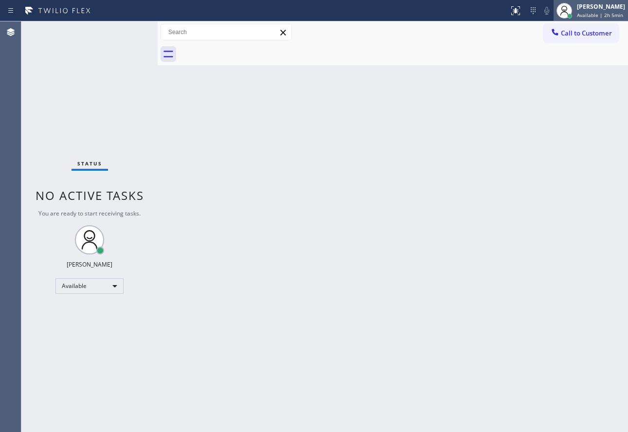
click at [596, 5] on div "[PERSON_NAME]" at bounding box center [601, 6] width 48 height 8
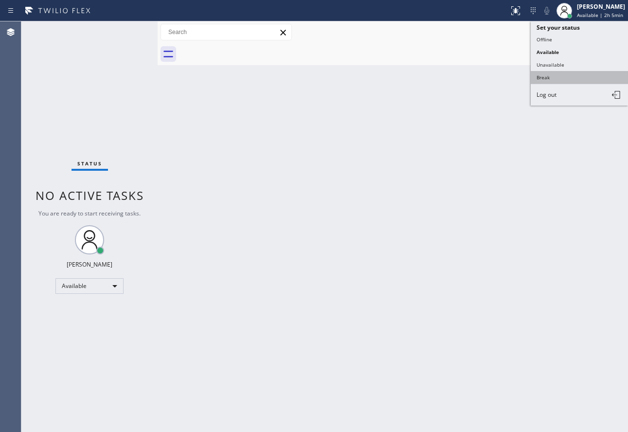
click at [547, 76] on button "Break" at bounding box center [579, 77] width 97 height 13
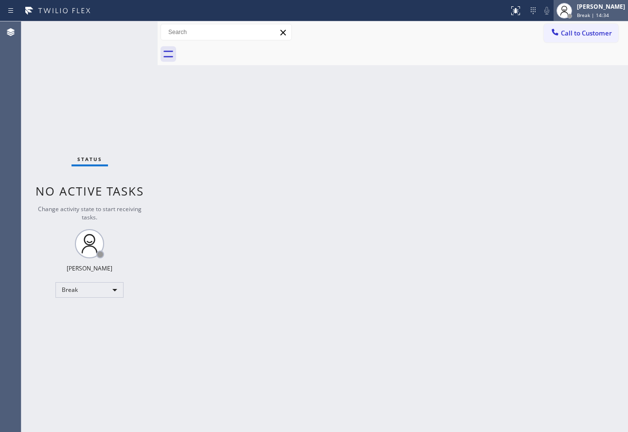
click at [604, 16] on span "Break | 14:34" at bounding box center [593, 15] width 32 height 7
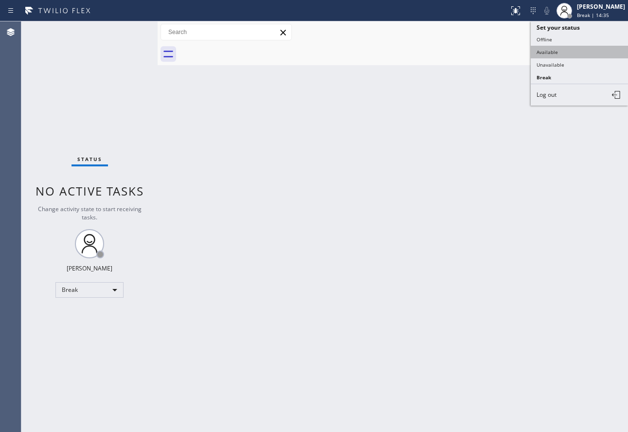
click at [558, 54] on button "Available" at bounding box center [579, 52] width 97 height 13
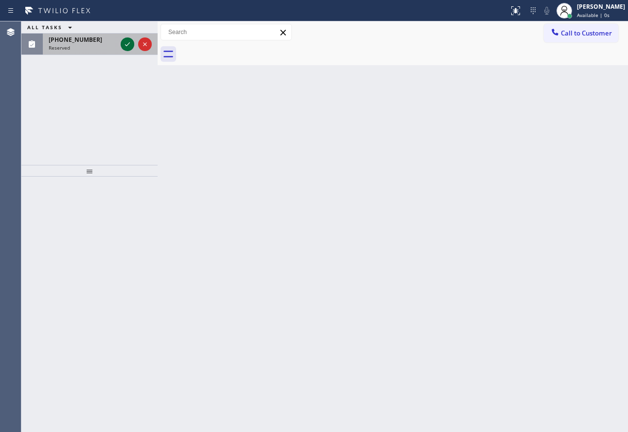
click at [127, 44] on icon at bounding box center [128, 44] width 12 height 12
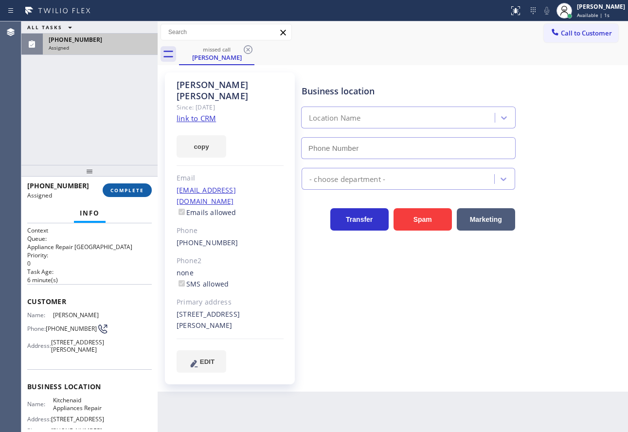
click at [135, 192] on span "COMPLETE" at bounding box center [127, 190] width 34 height 7
type input "[PHONE_NUMBER]"
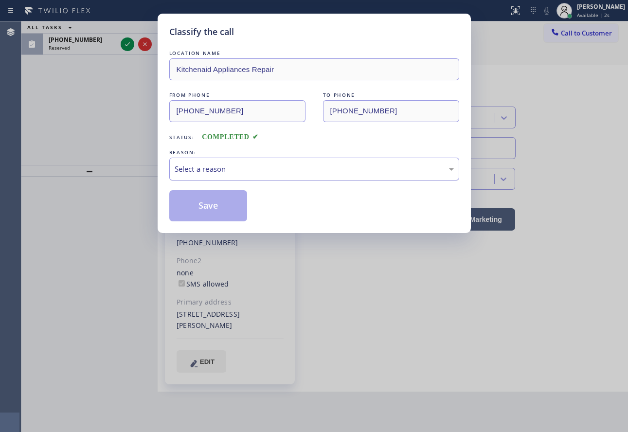
click at [225, 165] on div "Select a reason" at bounding box center [314, 169] width 279 height 11
click at [202, 204] on button "Save" at bounding box center [208, 205] width 78 height 31
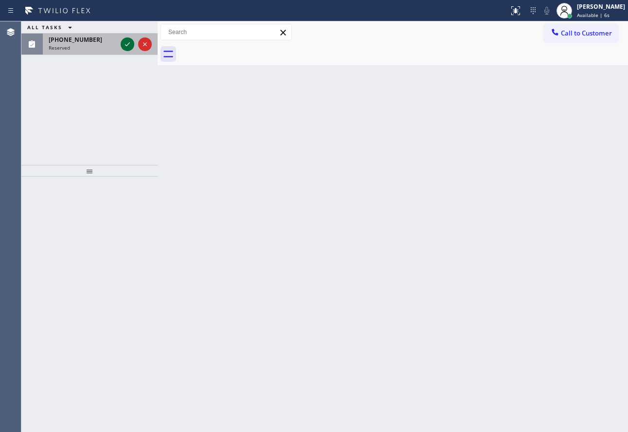
click at [130, 45] on icon at bounding box center [128, 44] width 12 height 12
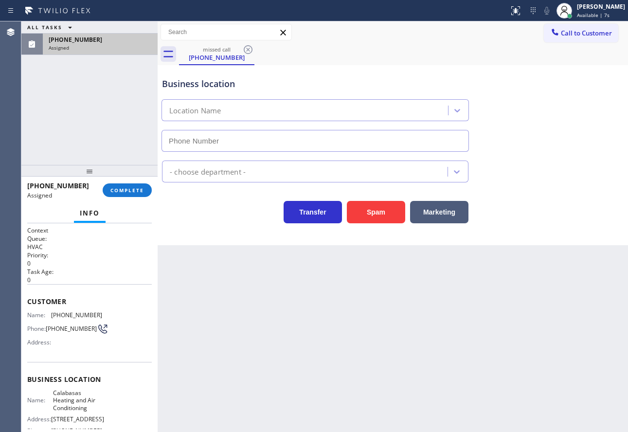
type input "[PHONE_NUMBER]"
click at [133, 194] on button "COMPLETE" at bounding box center [127, 190] width 49 height 14
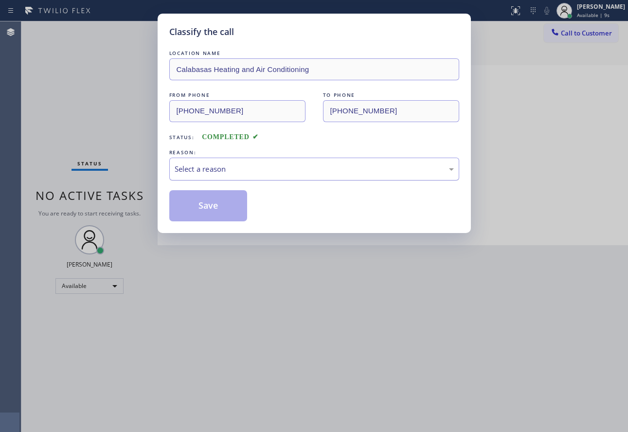
click at [267, 165] on div "Select a reason" at bounding box center [314, 169] width 279 height 11
click at [214, 222] on div "Classify the call LOCATION NAME Calabasas Heating and Air Conditioning FROM PHO…" at bounding box center [314, 123] width 313 height 219
click at [214, 210] on button "Save" at bounding box center [208, 205] width 78 height 31
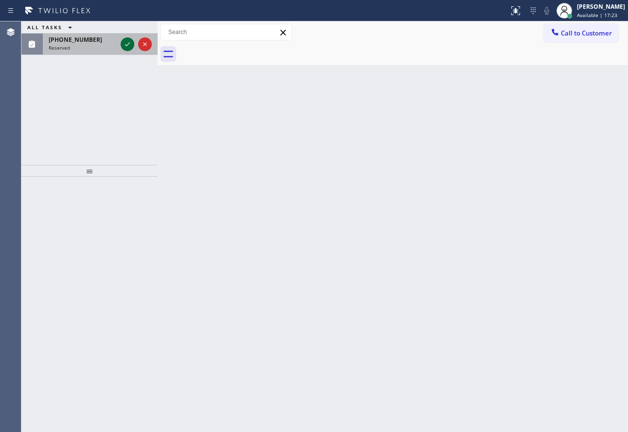
click at [122, 43] on icon at bounding box center [128, 44] width 12 height 12
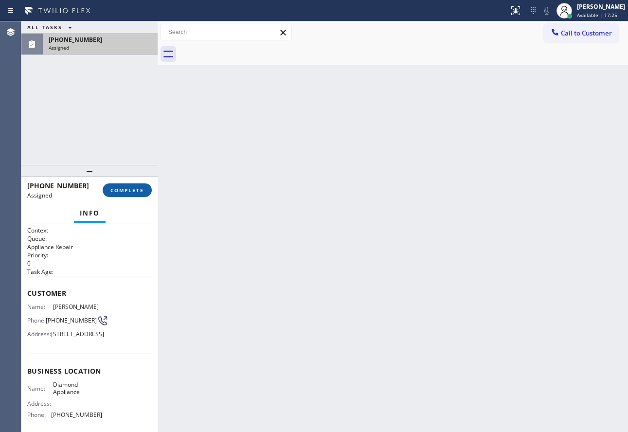
click at [133, 187] on span "COMPLETE" at bounding box center [127, 190] width 34 height 7
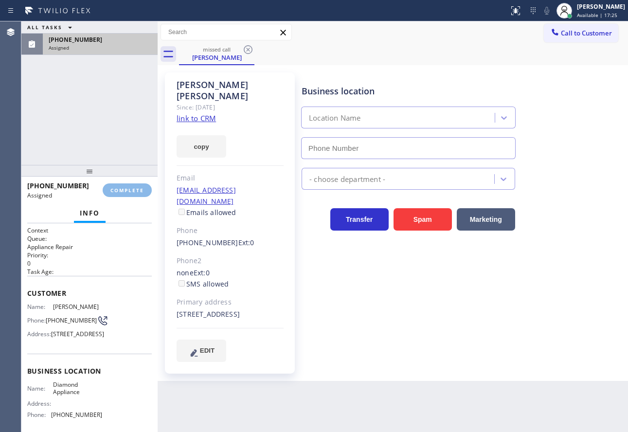
type input "[PHONE_NUMBER]"
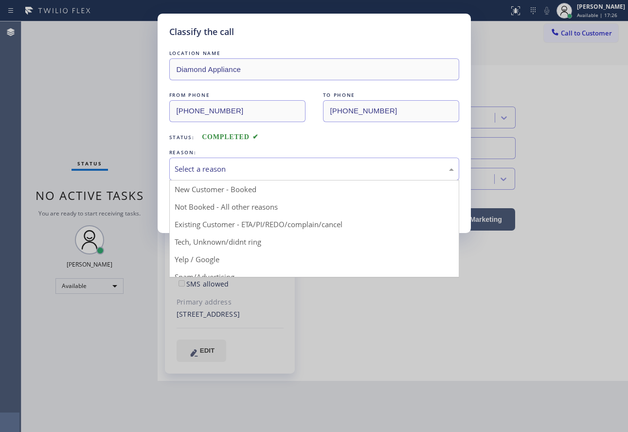
click at [208, 176] on div "Select a reason" at bounding box center [314, 169] width 290 height 23
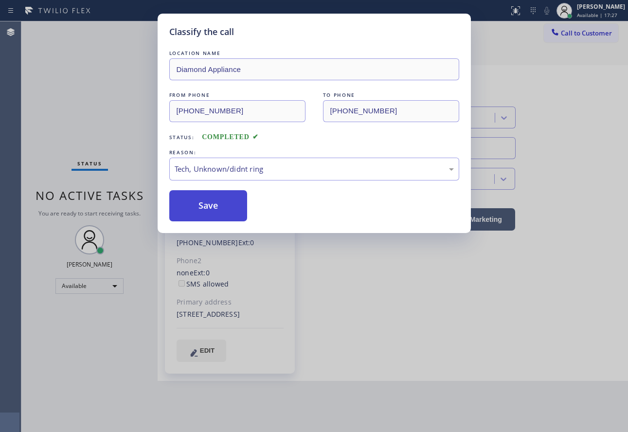
click at [209, 205] on button "Save" at bounding box center [208, 205] width 78 height 31
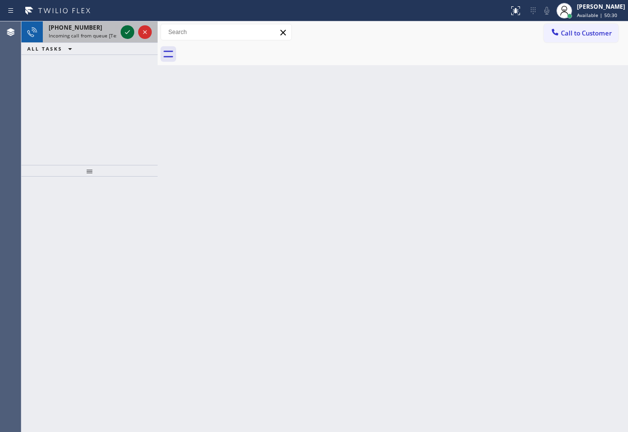
click at [127, 33] on icon at bounding box center [128, 32] width 12 height 12
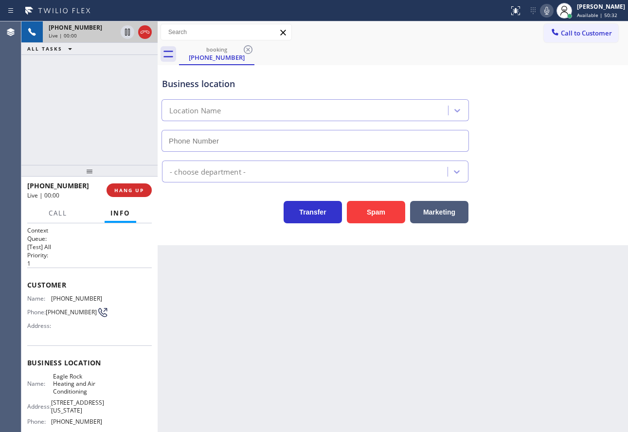
type input "[PHONE_NUMBER]"
click at [126, 191] on span "HANG UP" at bounding box center [129, 190] width 30 height 7
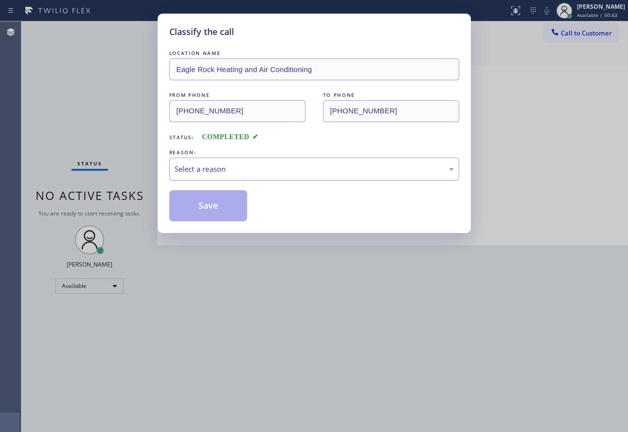
click at [228, 176] on div "Select a reason" at bounding box center [314, 169] width 290 height 23
click at [208, 216] on button "Save" at bounding box center [208, 205] width 78 height 31
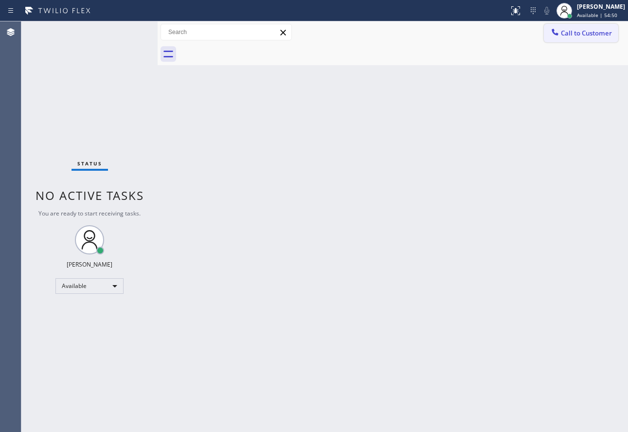
click at [554, 34] on icon at bounding box center [555, 32] width 6 height 6
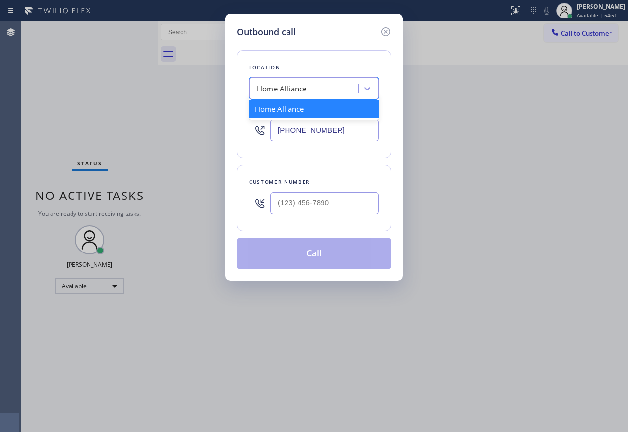
click at [329, 88] on div "Home Alliance" at bounding box center [305, 88] width 106 height 17
click at [322, 197] on input "(___) ___-____" at bounding box center [325, 203] width 109 height 22
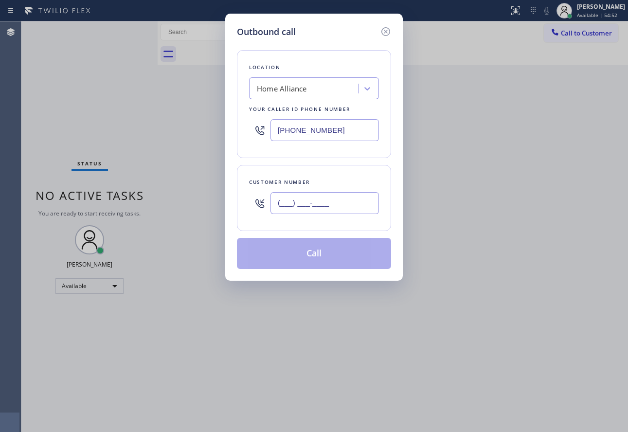
paste input "415) 819-3424"
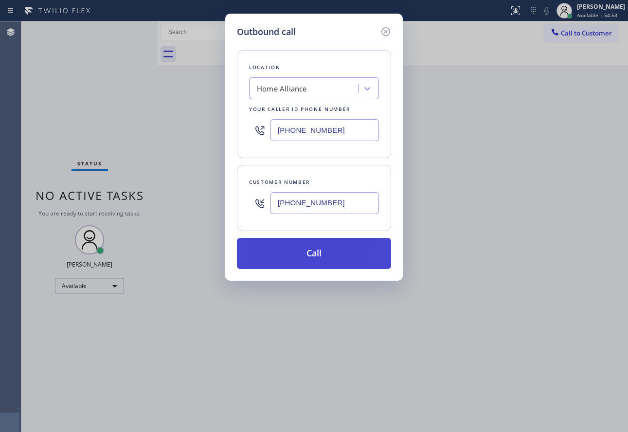
type input "[PHONE_NUMBER]"
click at [325, 258] on button "Call" at bounding box center [314, 253] width 154 height 31
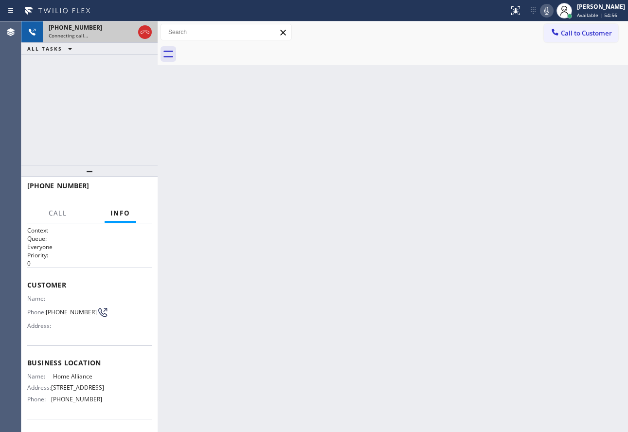
click at [144, 36] on icon at bounding box center [145, 32] width 12 height 12
click at [144, 36] on div "Connecting call…" at bounding box center [100, 35] width 103 height 7
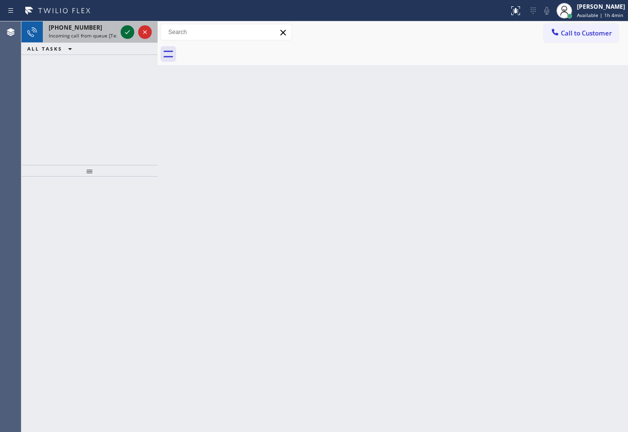
click at [128, 35] on icon at bounding box center [128, 32] width 12 height 12
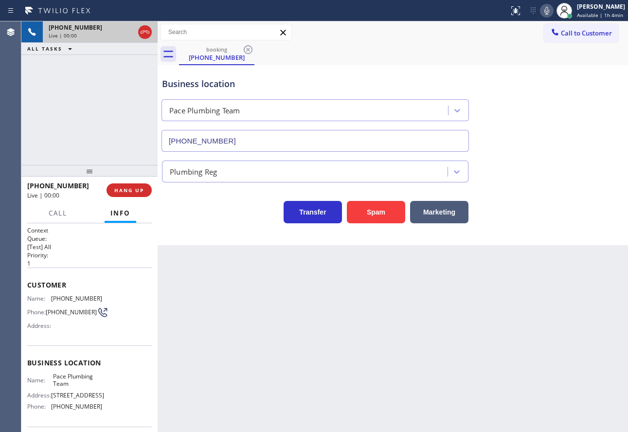
type input "[PHONE_NUMBER]"
click at [370, 216] on button "Spam" at bounding box center [376, 212] width 58 height 22
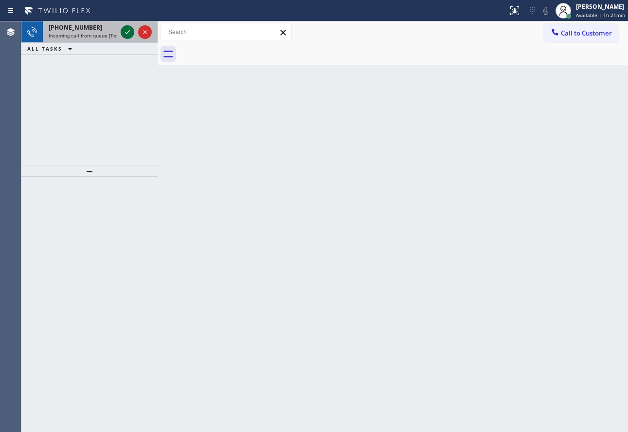
click at [125, 34] on icon at bounding box center [128, 32] width 12 height 12
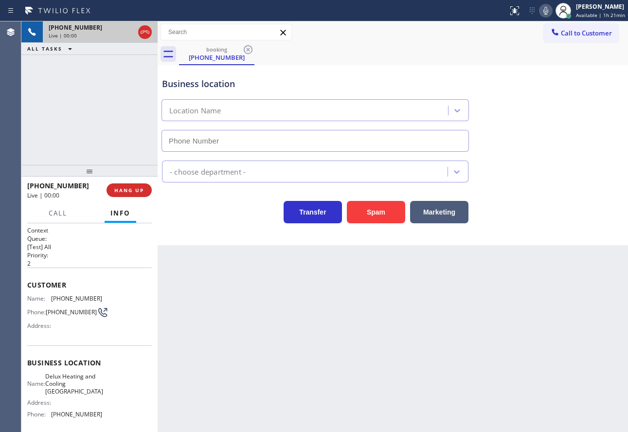
type input "[PHONE_NUMBER]"
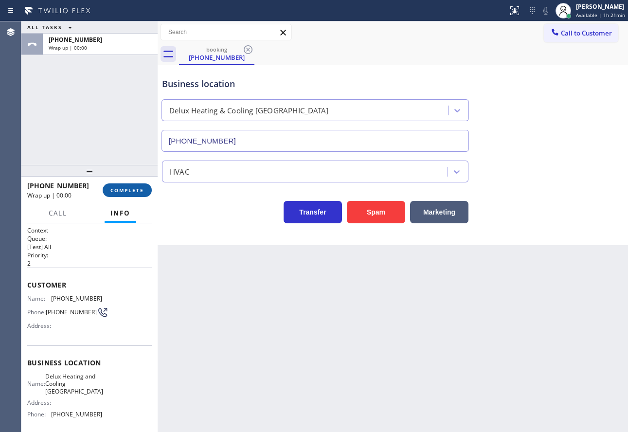
drag, startPoint x: 140, startPoint y: 190, endPoint x: 130, endPoint y: 195, distance: 10.7
click at [139, 190] on span "COMPLETE" at bounding box center [127, 190] width 34 height 7
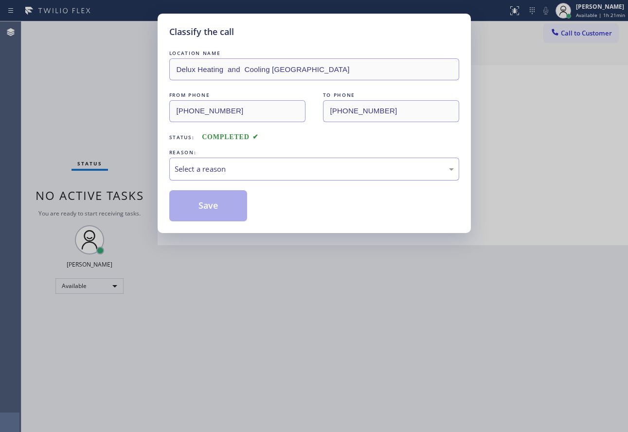
click at [242, 170] on div "Select a reason" at bounding box center [314, 169] width 279 height 11
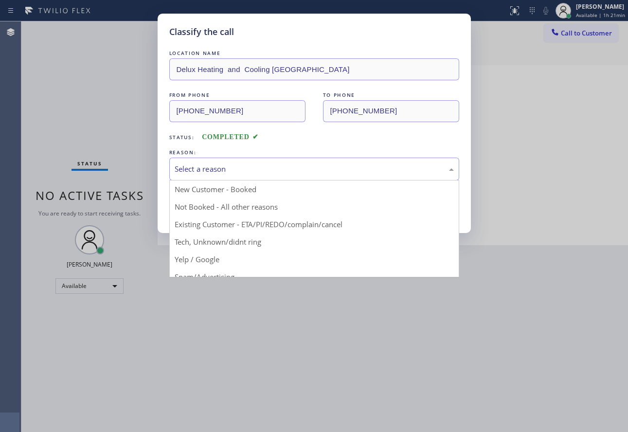
drag, startPoint x: 211, startPoint y: 273, endPoint x: 211, endPoint y: 238, distance: 35.0
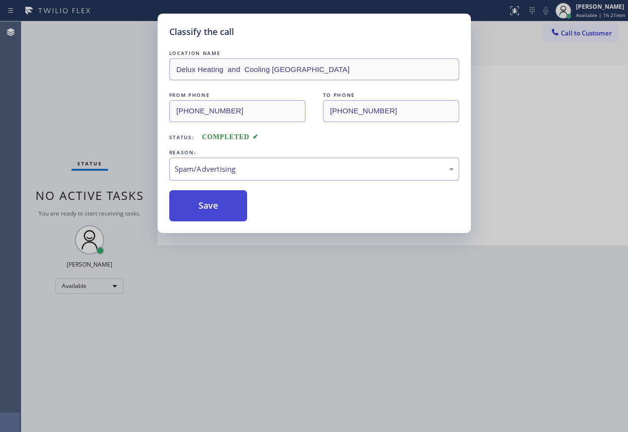
click at [205, 211] on button "Save" at bounding box center [208, 205] width 78 height 31
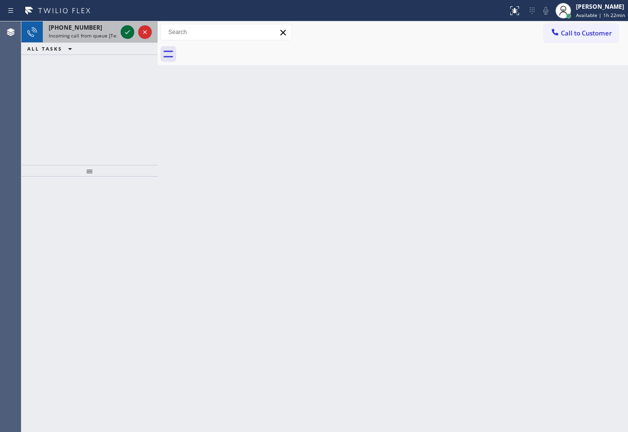
click at [128, 35] on icon at bounding box center [128, 32] width 12 height 12
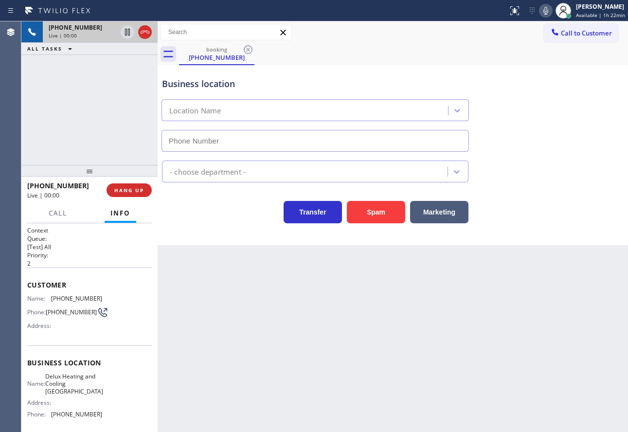
type input "[PHONE_NUMBER]"
click at [132, 188] on span "HANG UP" at bounding box center [129, 190] width 30 height 7
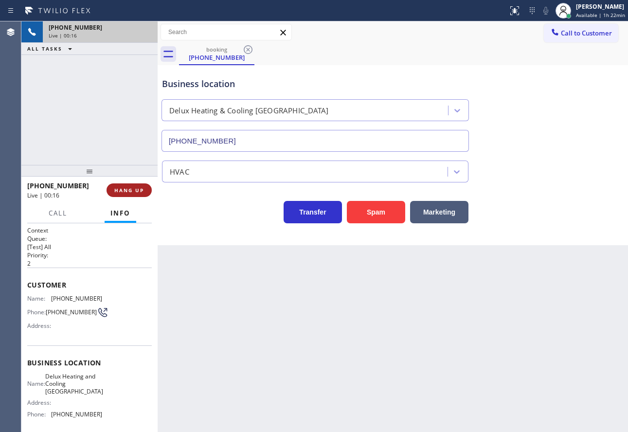
drag, startPoint x: 132, startPoint y: 188, endPoint x: 138, endPoint y: 206, distance: 18.5
click at [133, 193] on span "HANG UP" at bounding box center [129, 190] width 30 height 7
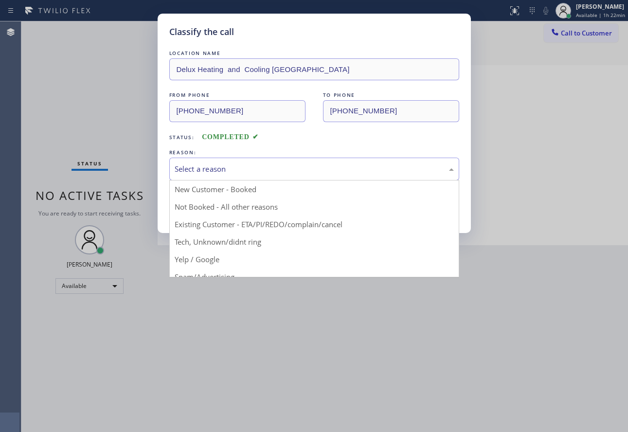
click at [217, 168] on div "Select a reason" at bounding box center [314, 169] width 279 height 11
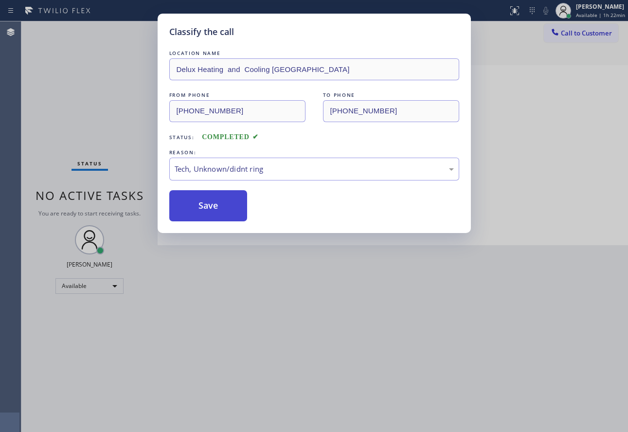
click at [224, 211] on button "Save" at bounding box center [208, 205] width 78 height 31
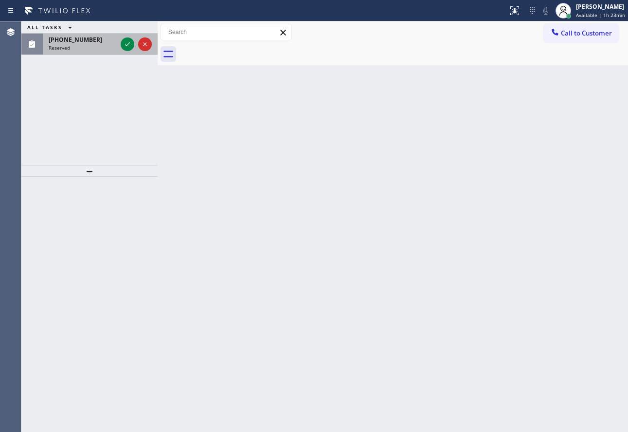
click at [128, 36] on div at bounding box center [136, 44] width 35 height 21
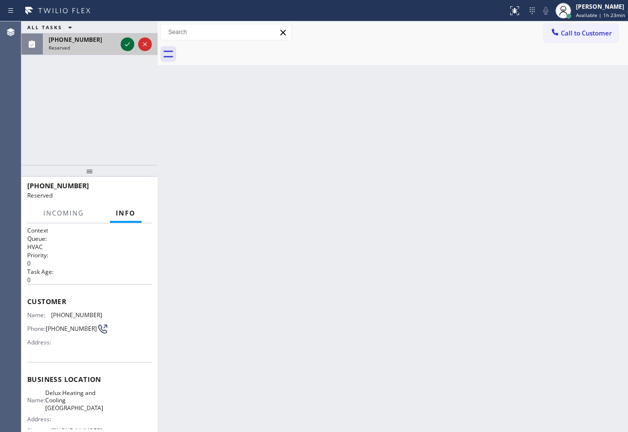
click at [128, 47] on icon at bounding box center [128, 44] width 12 height 12
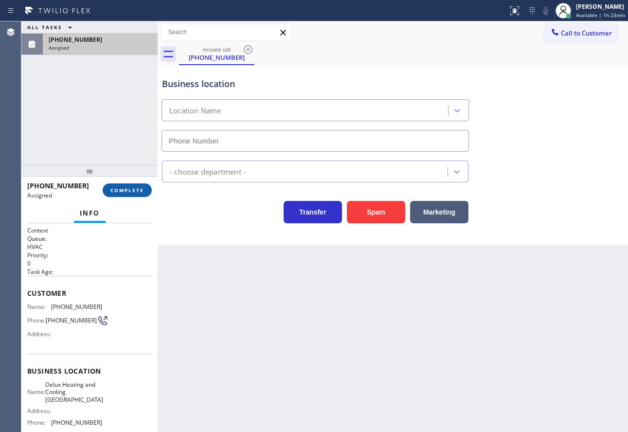
type input "[PHONE_NUMBER]"
click at [130, 195] on button "COMPLETE" at bounding box center [127, 190] width 49 height 14
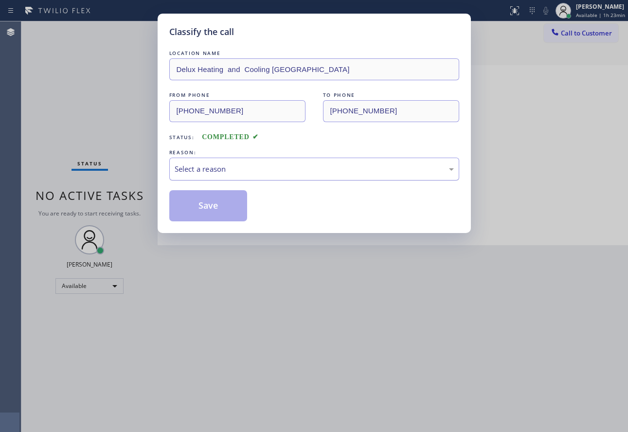
click at [240, 158] on div "Select a reason" at bounding box center [314, 169] width 290 height 23
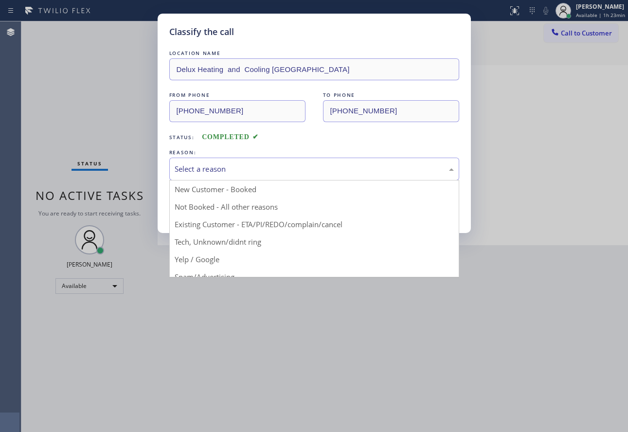
drag, startPoint x: 217, startPoint y: 246, endPoint x: 219, endPoint y: 233, distance: 13.3
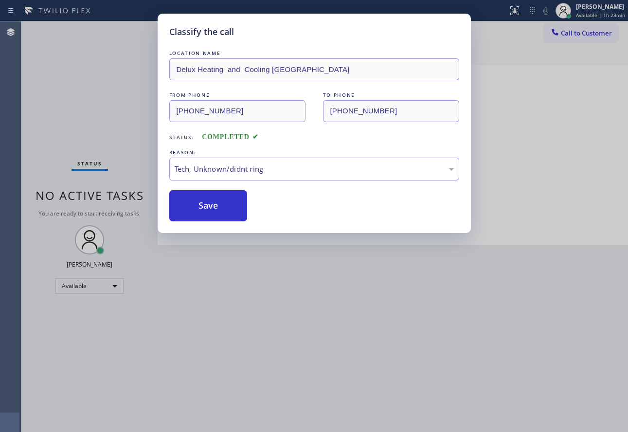
click at [219, 222] on div "Classify the call LOCATION NAME Delux Heating and Cooling Culver City FROM PHON…" at bounding box center [314, 123] width 313 height 219
click at [219, 211] on button "Save" at bounding box center [208, 205] width 78 height 31
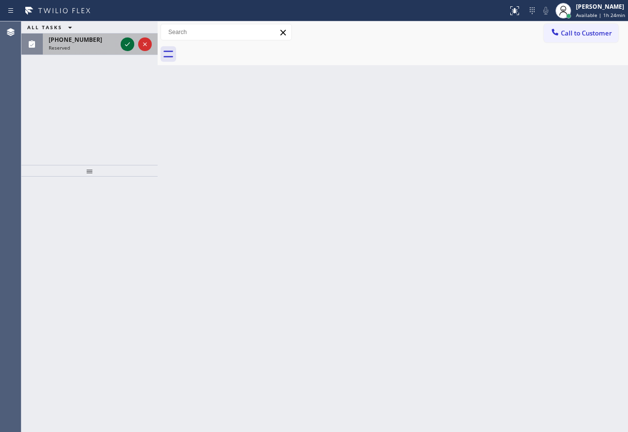
click at [127, 44] on icon at bounding box center [128, 44] width 12 height 12
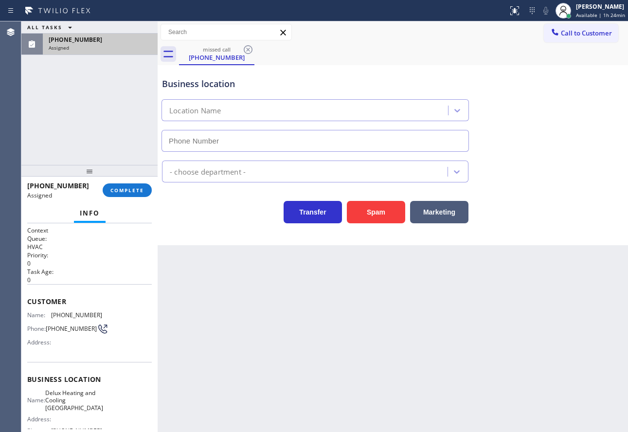
type input "[PHONE_NUMBER]"
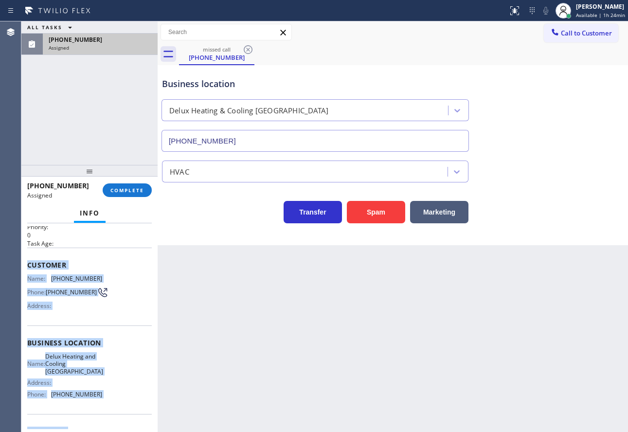
scroll to position [56, 0]
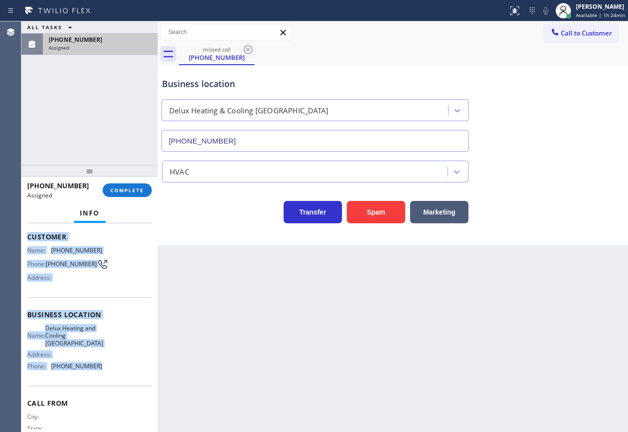
drag, startPoint x: 27, startPoint y: 293, endPoint x: 97, endPoint y: 368, distance: 102.6
click at [97, 368] on div "Context Queue: HVAC Priority: 0 Task Age: Customer Name: [PHONE_NUMBER] Phone: …" at bounding box center [89, 315] width 125 height 290
copy div "Customer Name: [PHONE_NUMBER] Phone: [PHONE_NUMBER] Address: Business location …"
click at [133, 186] on button "COMPLETE" at bounding box center [127, 190] width 49 height 14
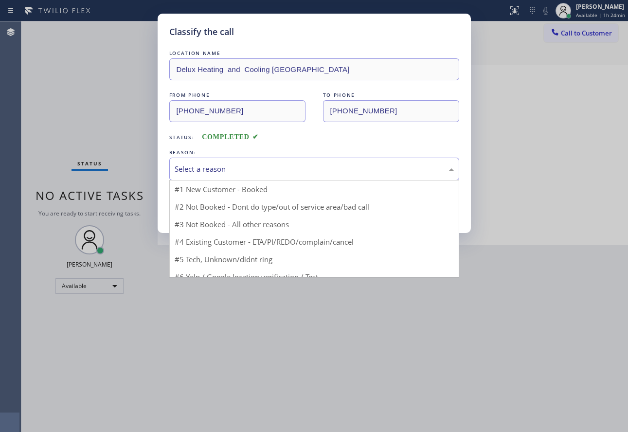
click at [252, 167] on div "Select a reason" at bounding box center [314, 169] width 279 height 11
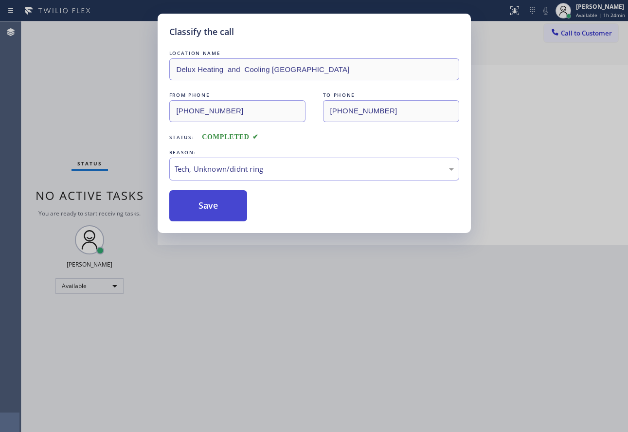
click at [220, 217] on button "Save" at bounding box center [208, 205] width 78 height 31
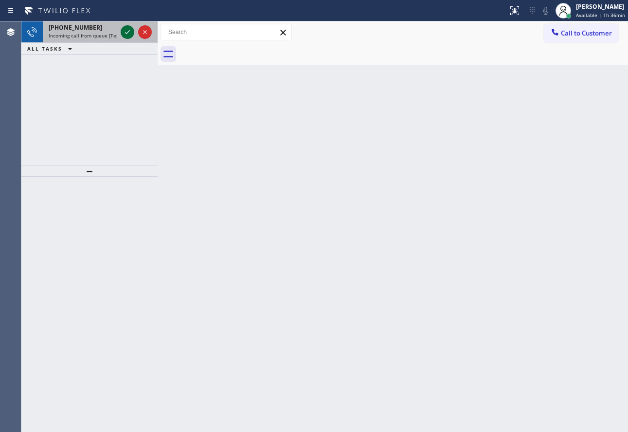
click at [130, 30] on icon at bounding box center [128, 32] width 12 height 12
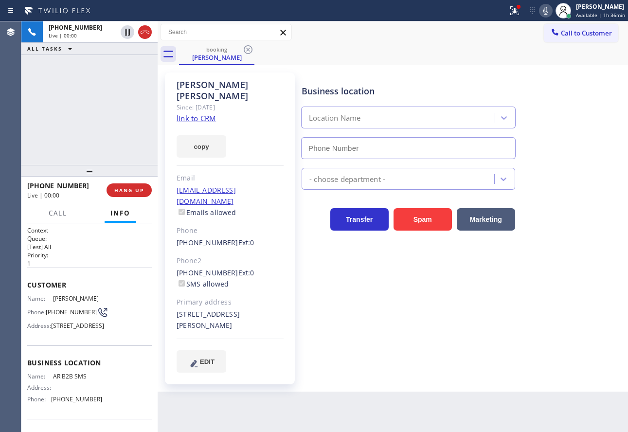
type input "[PHONE_NUMBER]"
click at [211, 113] on link "link to CRM" at bounding box center [196, 118] width 39 height 10
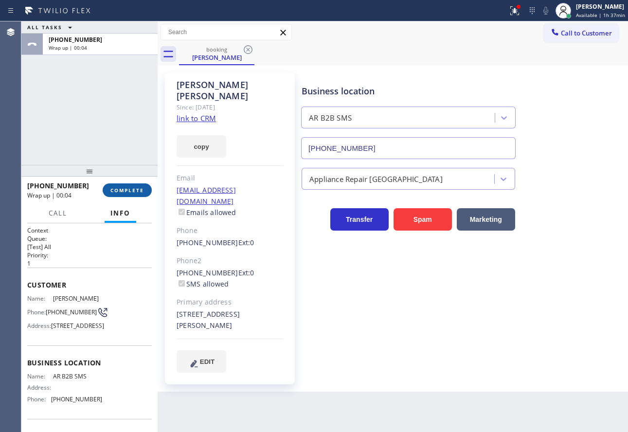
click at [129, 192] on span "COMPLETE" at bounding box center [127, 190] width 34 height 7
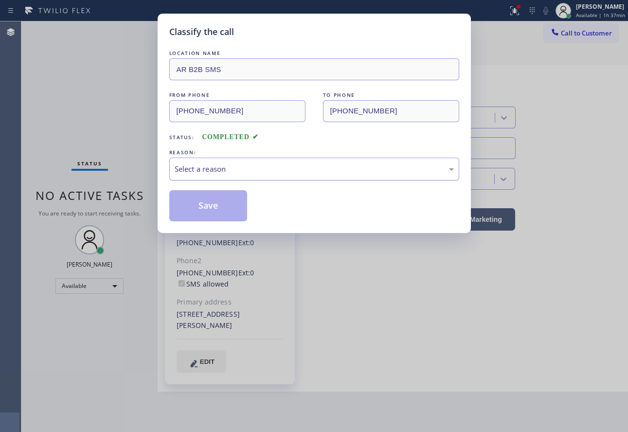
click at [243, 167] on div "Select a reason" at bounding box center [314, 169] width 279 height 11
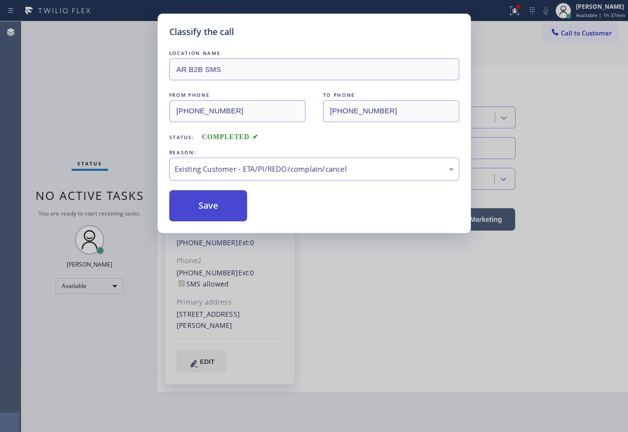
click at [220, 205] on button "Save" at bounding box center [208, 205] width 78 height 31
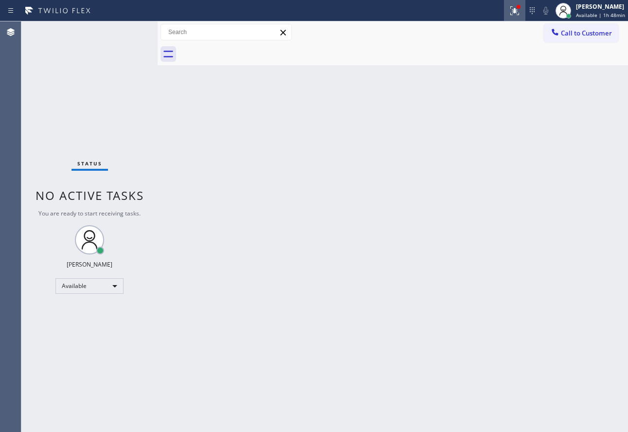
click at [516, 12] on icon at bounding box center [513, 9] width 6 height 7
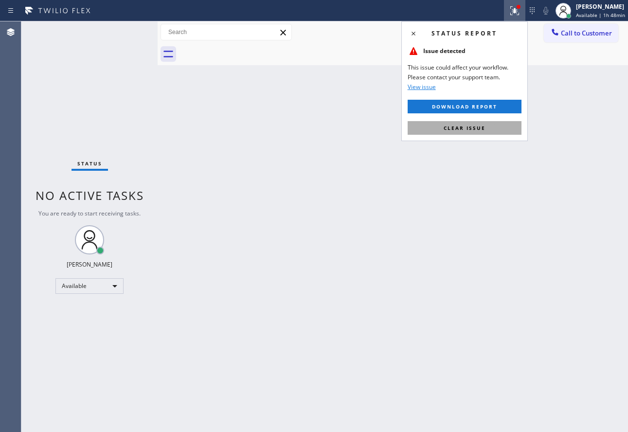
click at [474, 132] on button "Clear issue" at bounding box center [465, 128] width 114 height 14
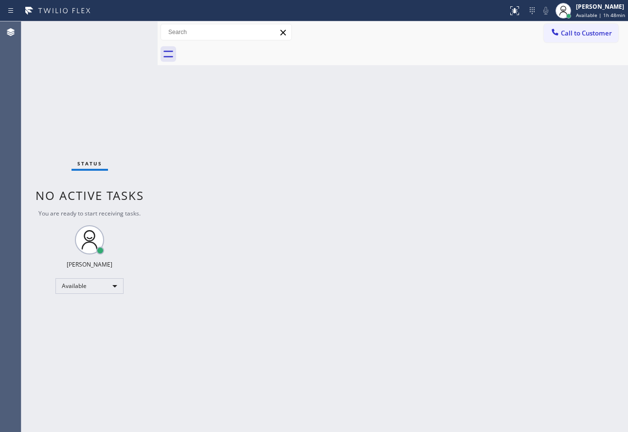
click at [409, 205] on div "Back to Dashboard Change Sender ID Customers Technicians Select a contact Outbo…" at bounding box center [393, 226] width 471 height 411
click at [594, 9] on div "[PERSON_NAME]" at bounding box center [601, 6] width 48 height 8
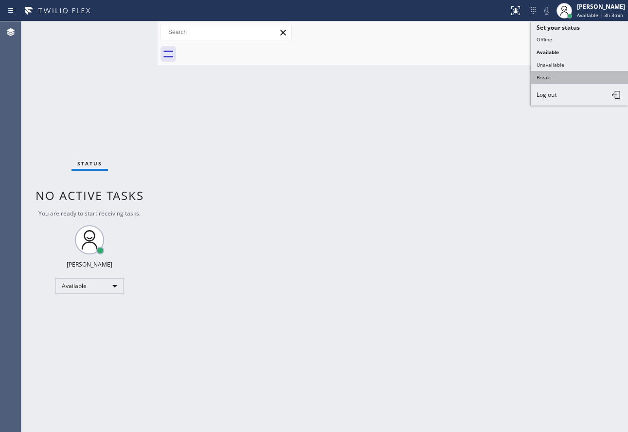
click at [555, 76] on button "Break" at bounding box center [579, 77] width 97 height 13
